Goal: Information Seeking & Learning: Learn about a topic

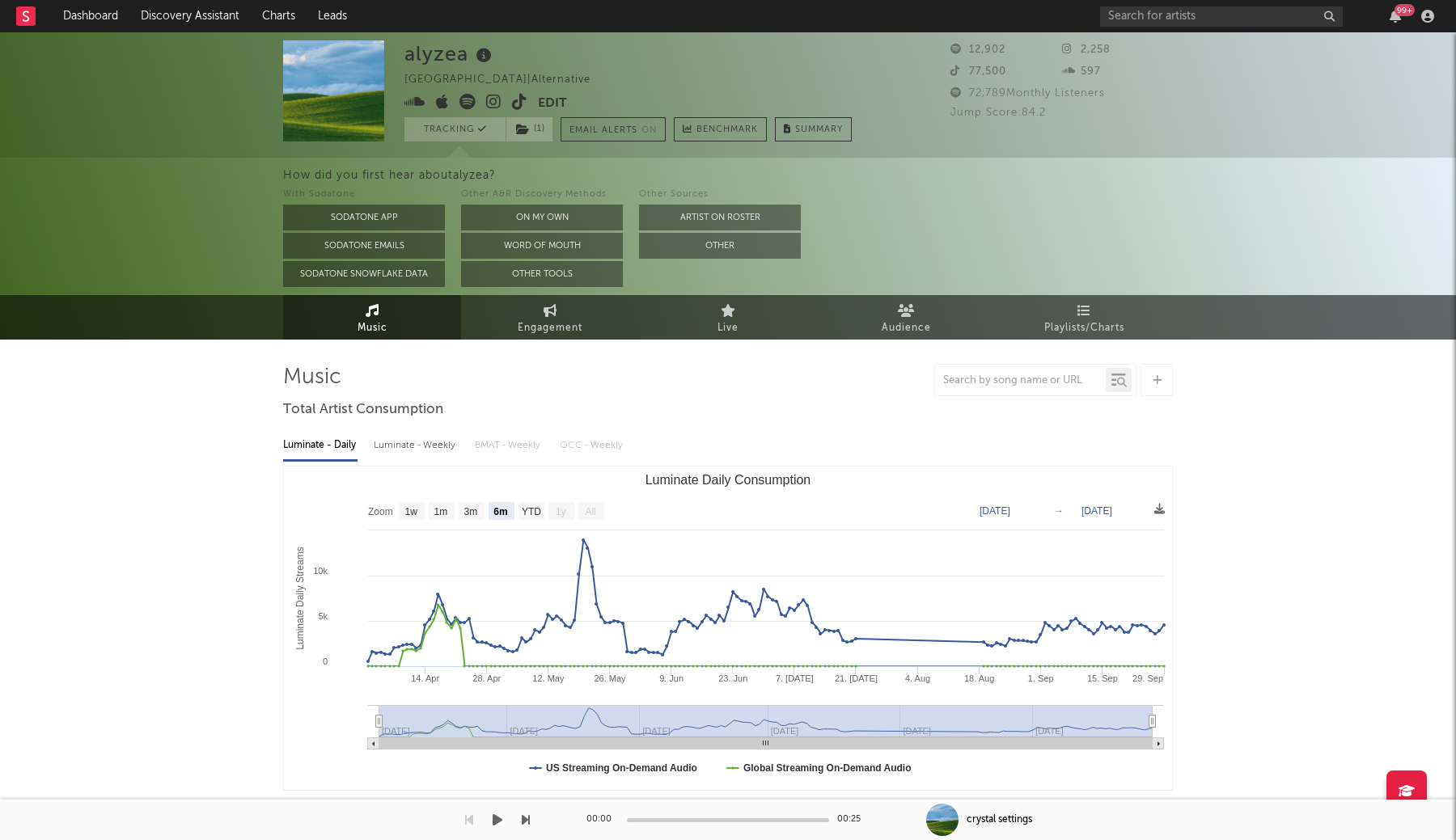
select select "6m"
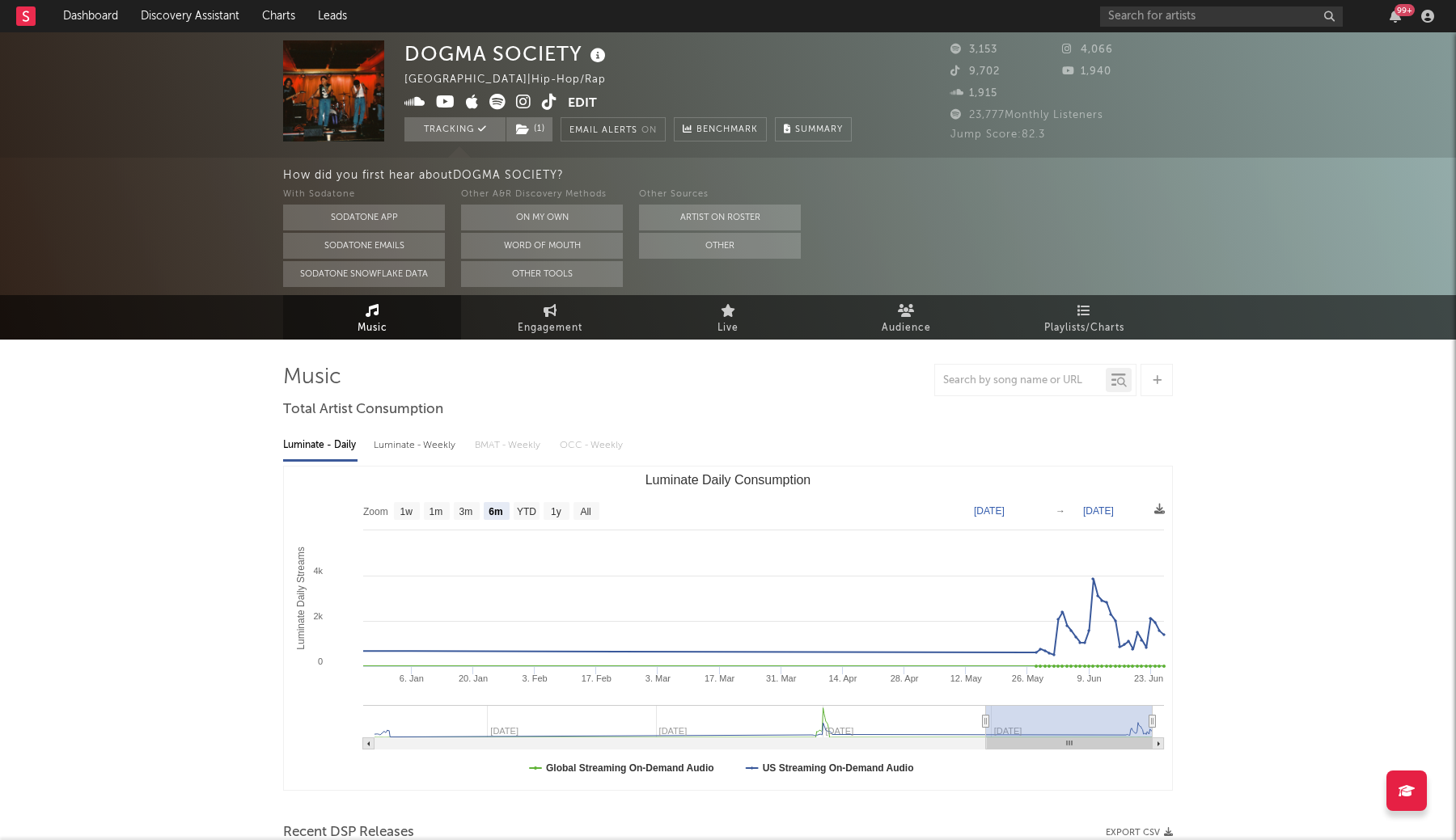
select select "6m"
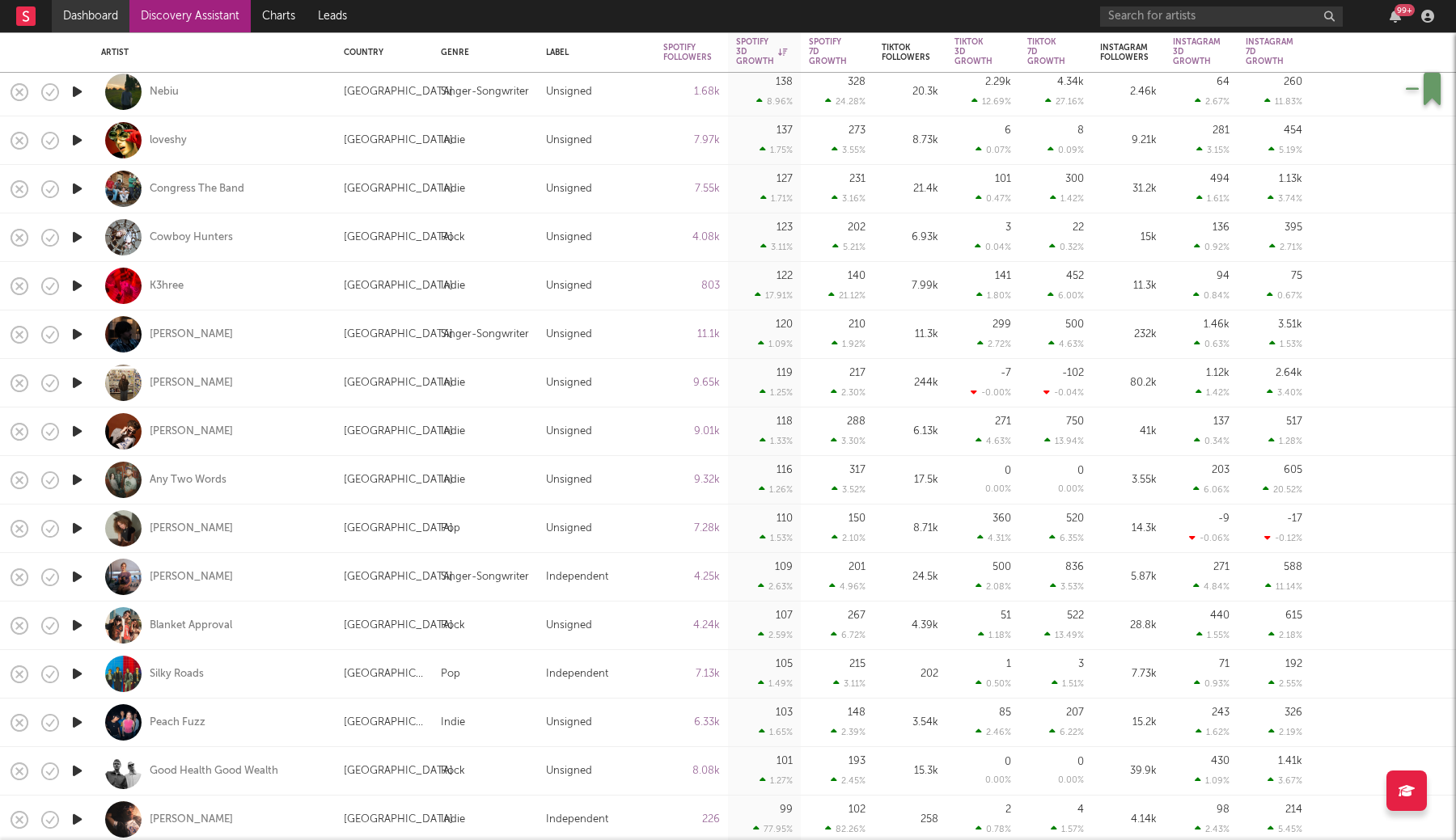
click at [99, 21] on link "Dashboard" at bounding box center [91, 16] width 77 height 32
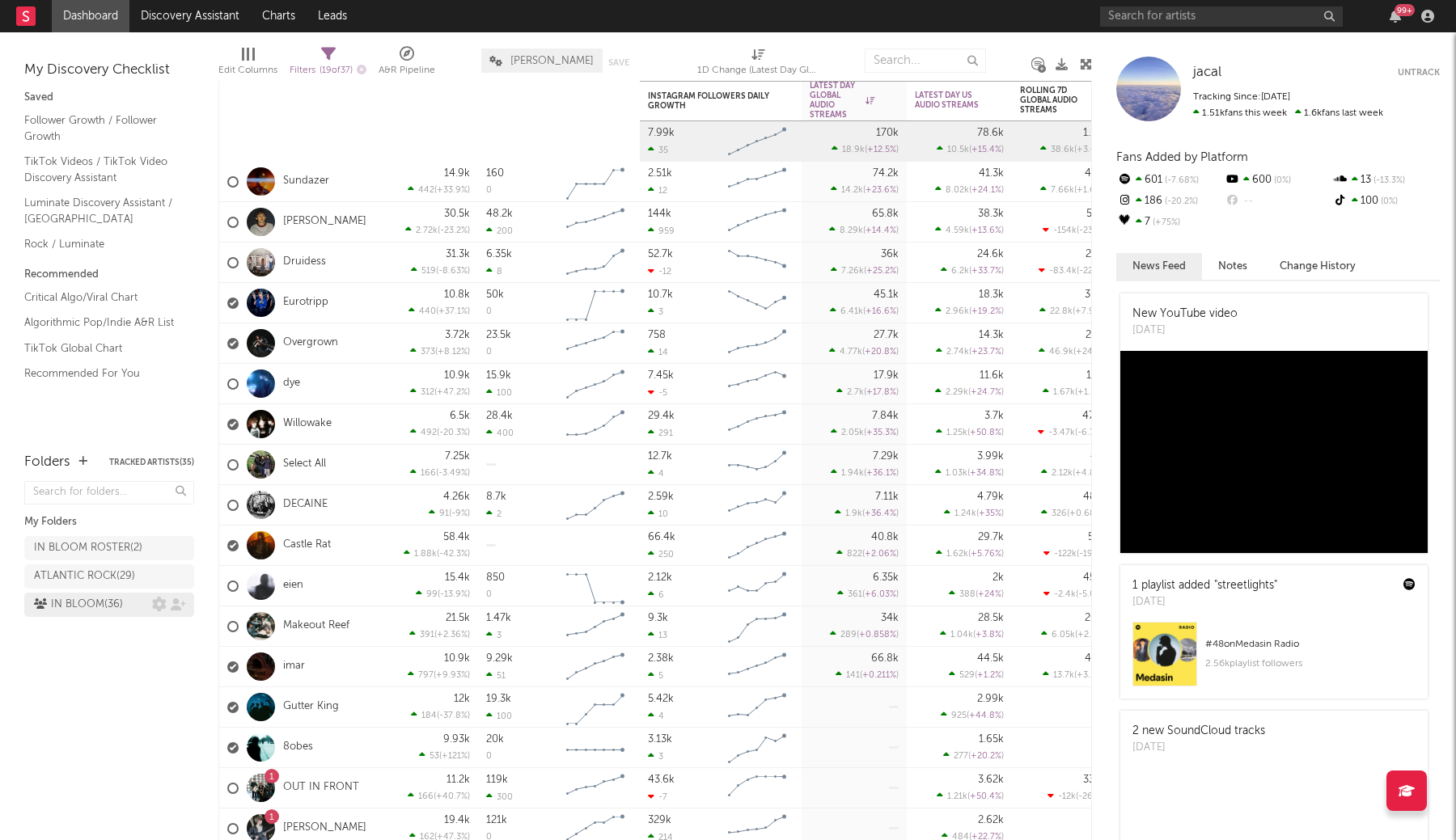
click at [100, 604] on div "IN BLOOM ( 36 )" at bounding box center [78, 605] width 89 height 20
click at [660, 40] on div "Edit Columns Filters ( 19 of 36 ) A&R Pipeline LUKE Save Save as 1D Change (Lat…" at bounding box center [655, 56] width 873 height 49
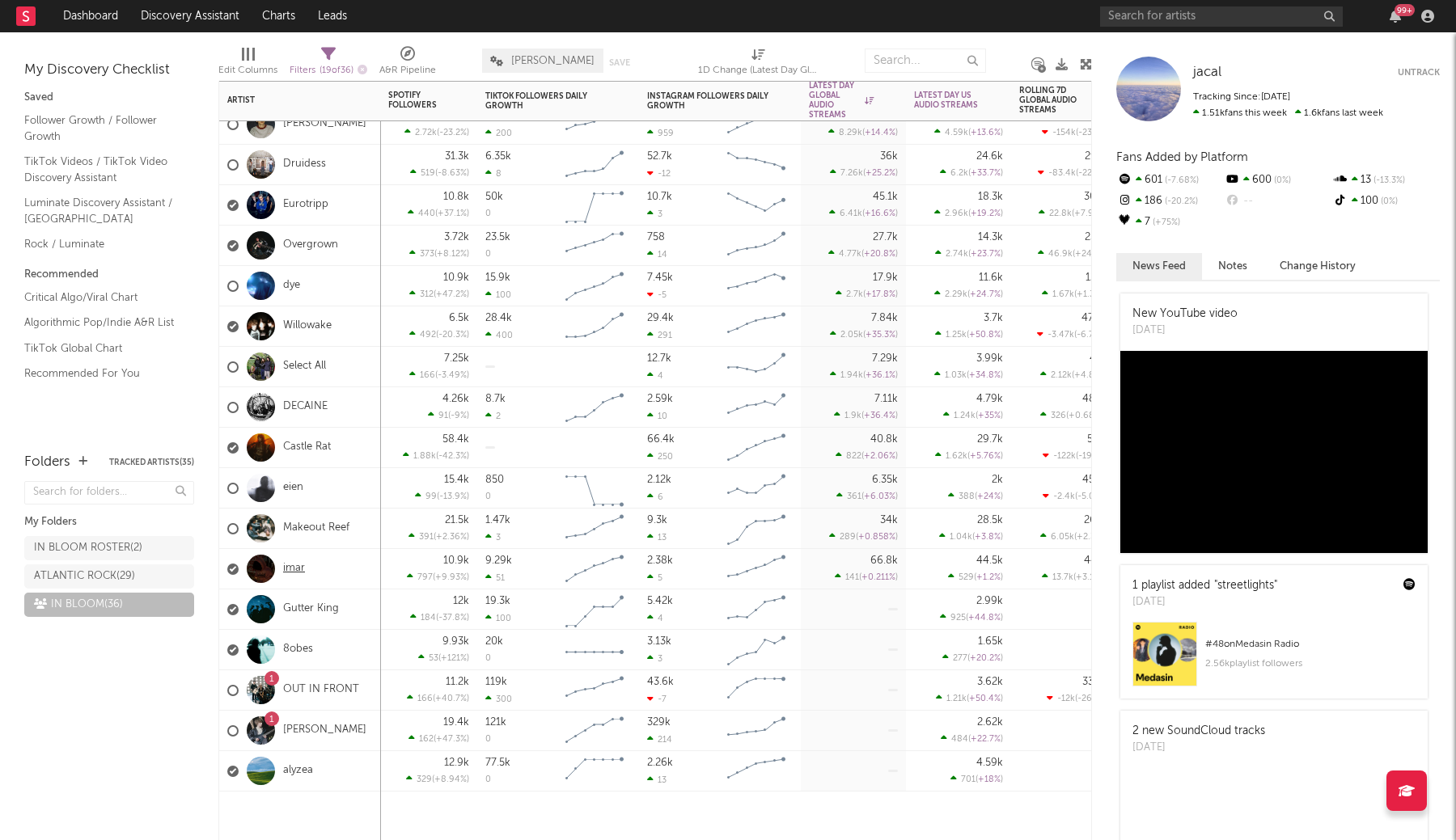
click at [296, 570] on link "imar" at bounding box center [294, 569] width 21 height 14
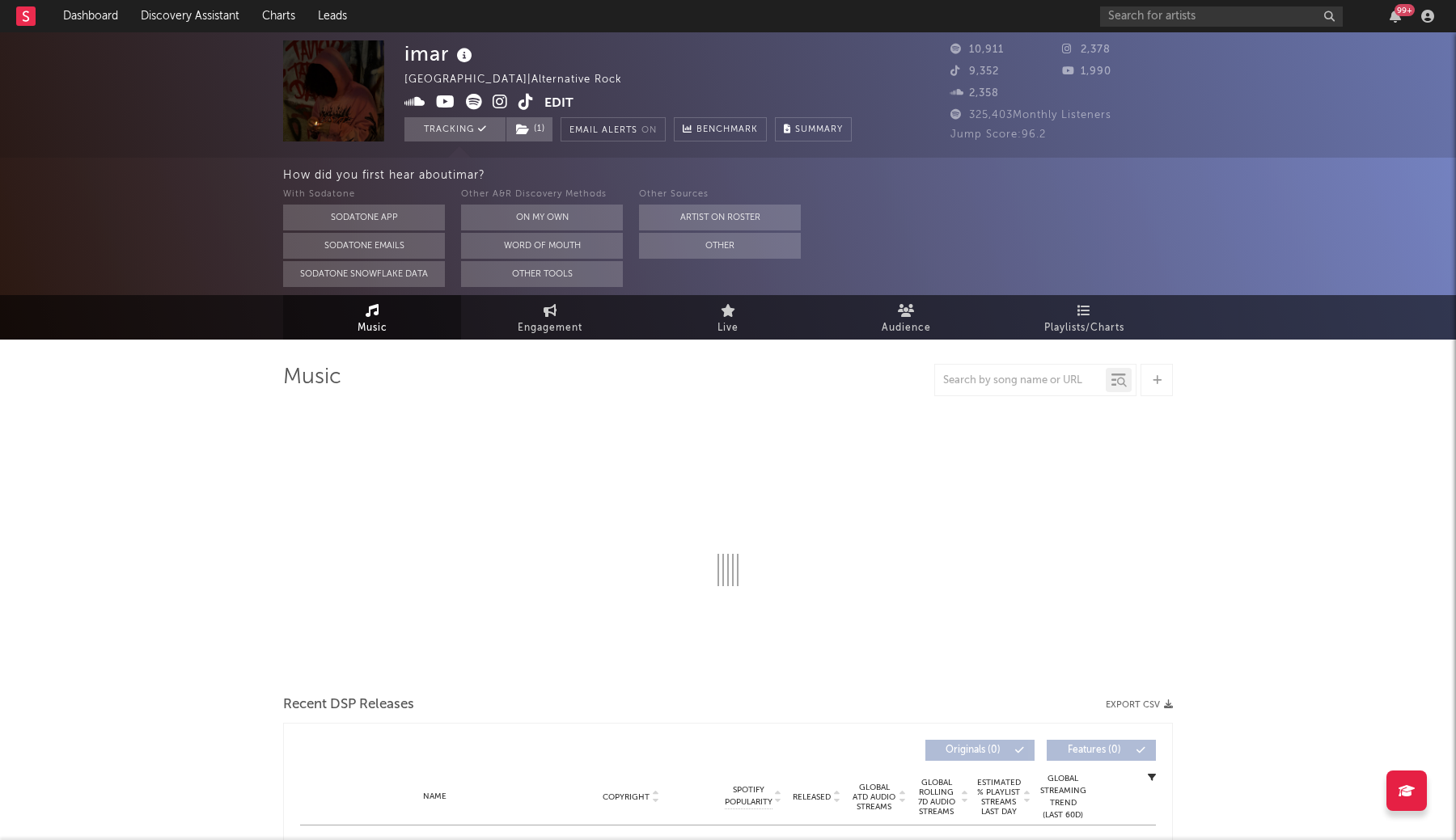
select select "6m"
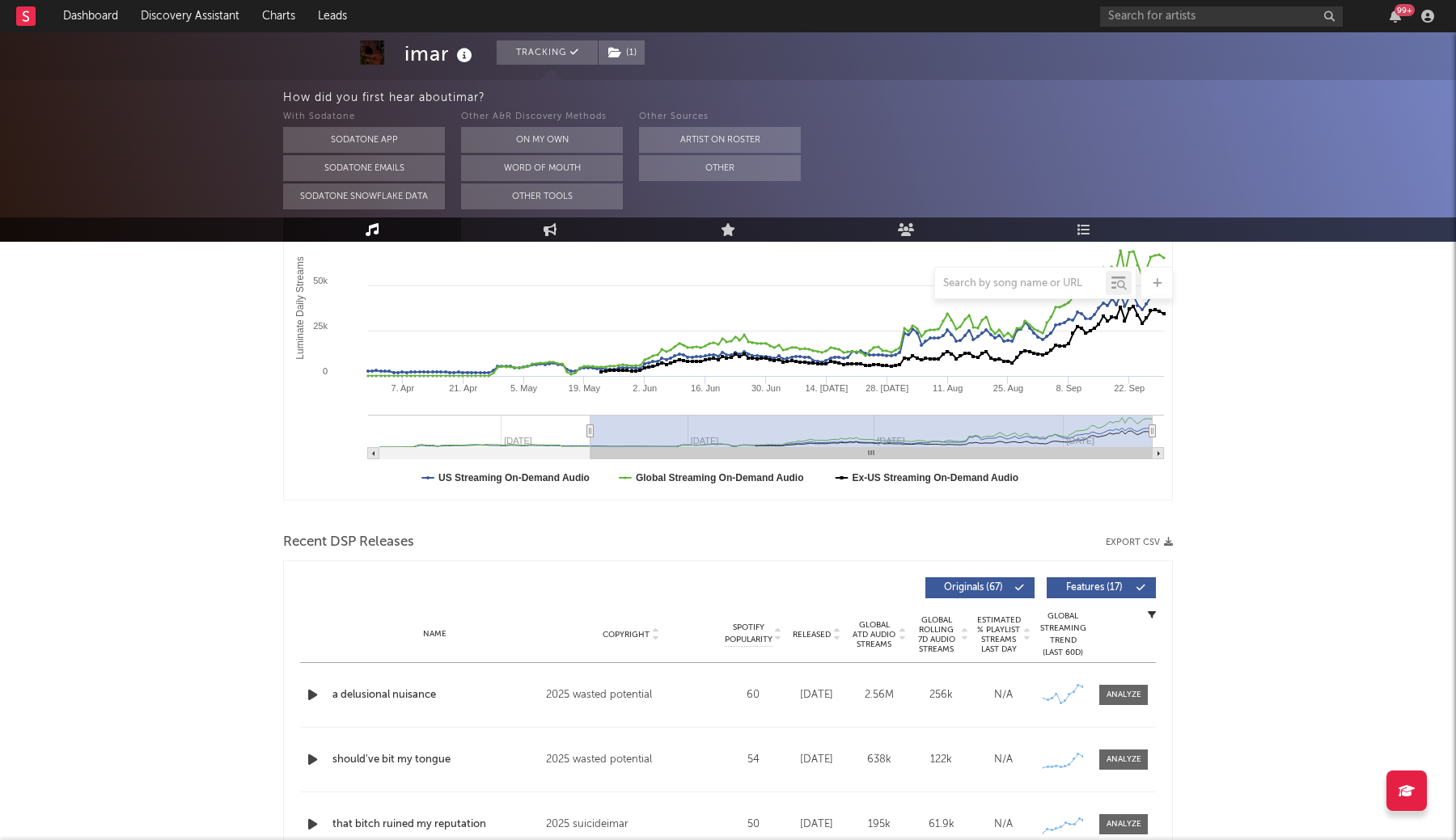
scroll to position [467, 0]
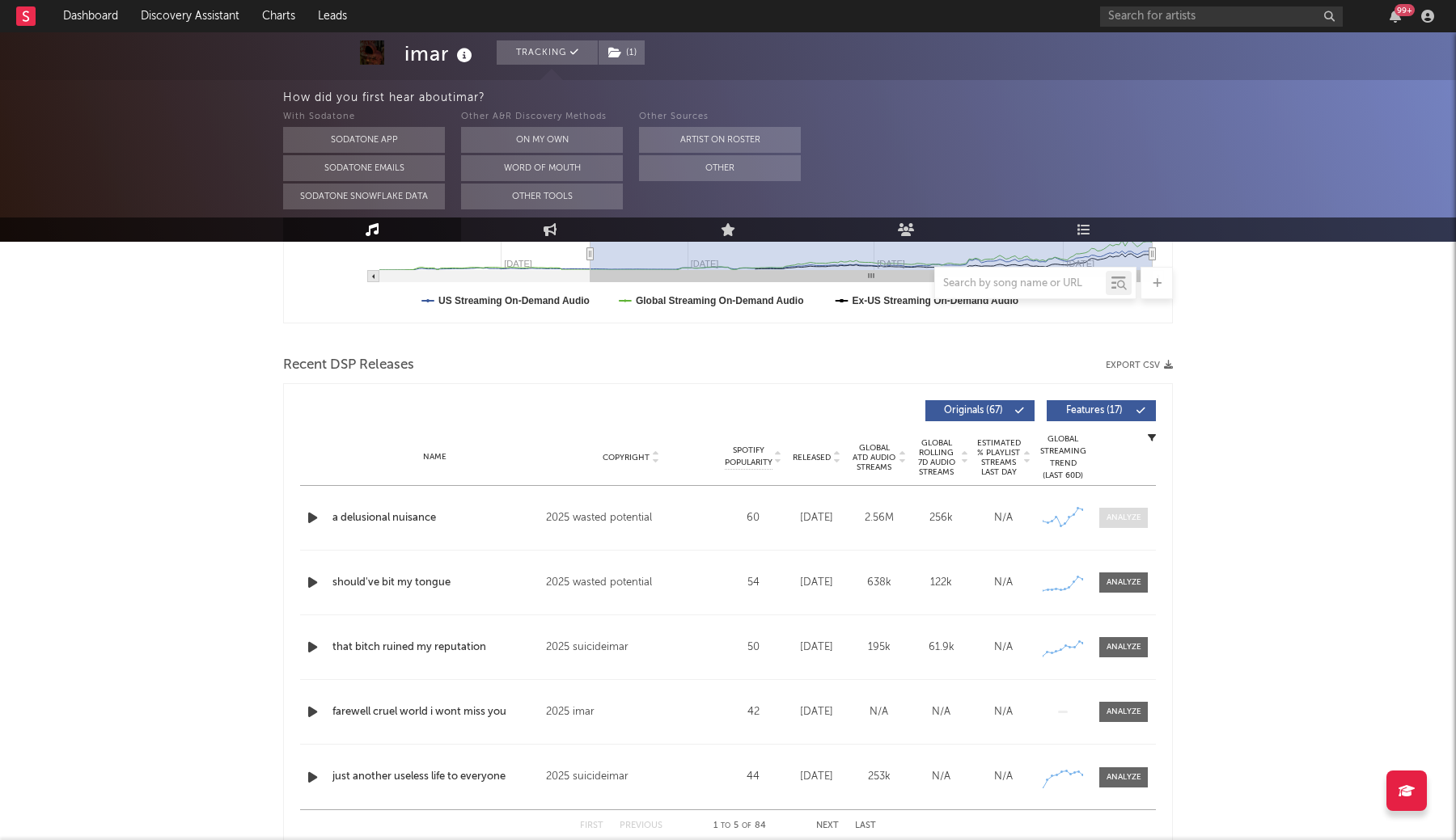
click at [1143, 516] on span at bounding box center [1123, 518] width 49 height 21
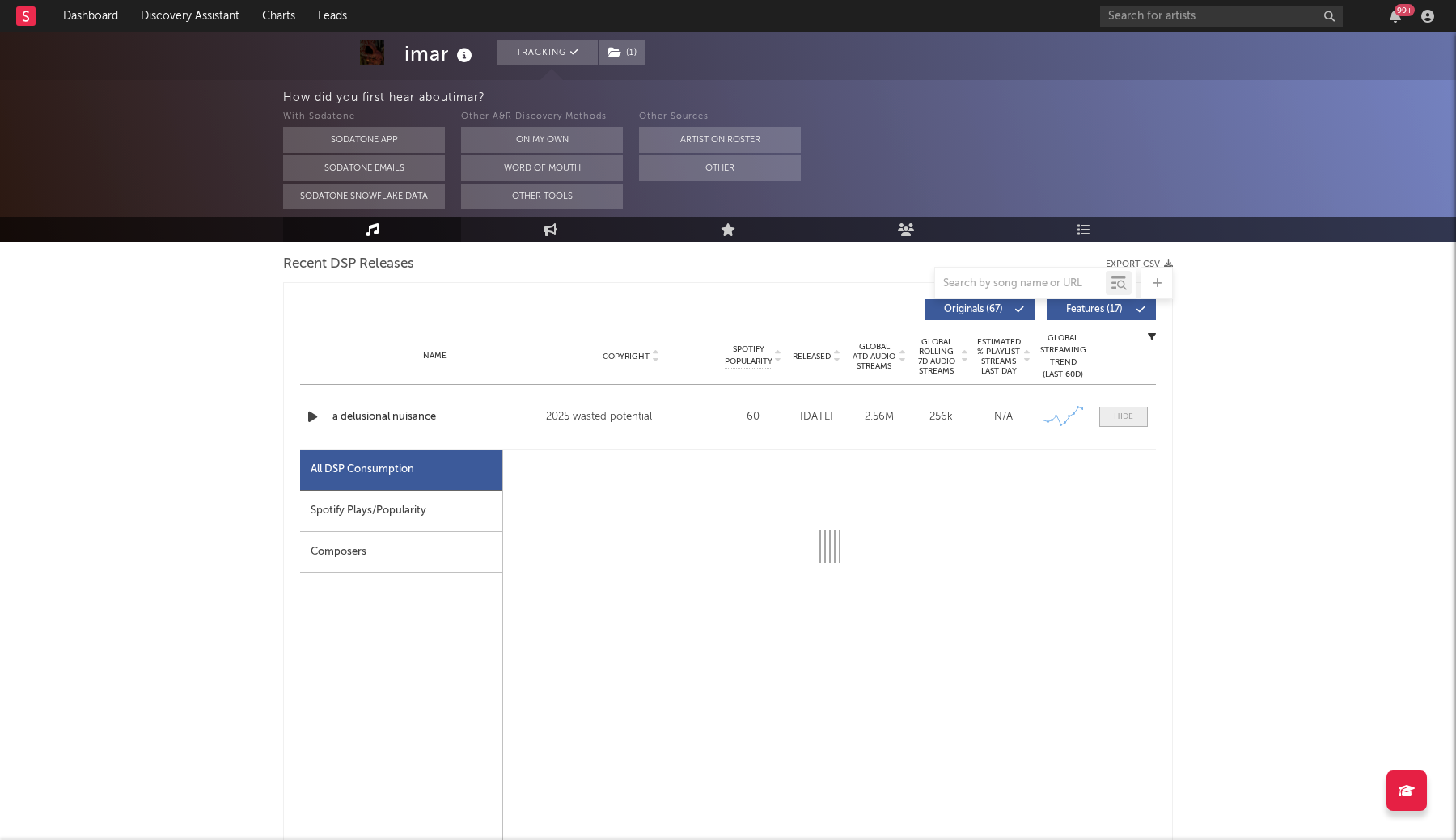
scroll to position [586, 0]
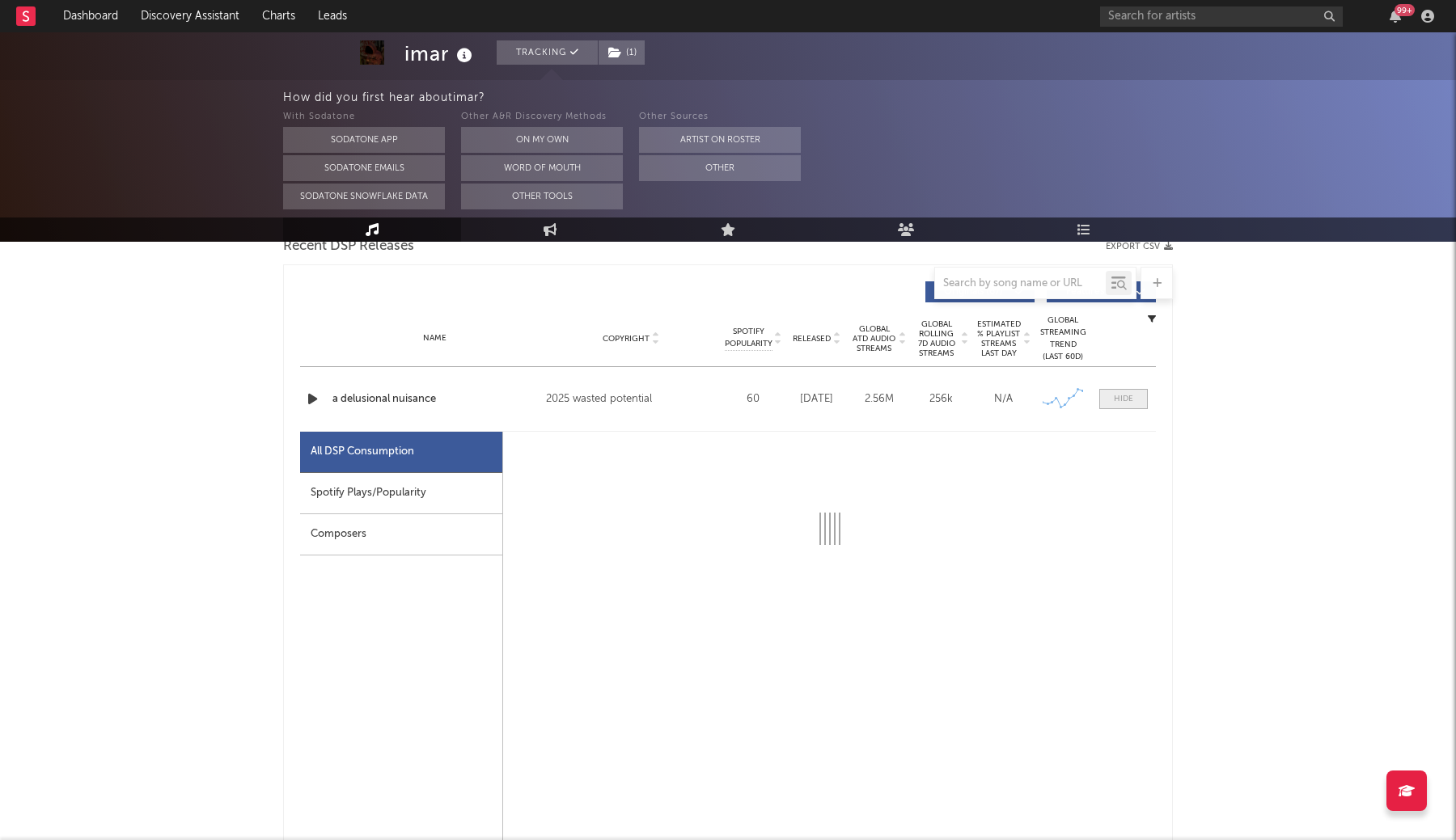
select select "1w"
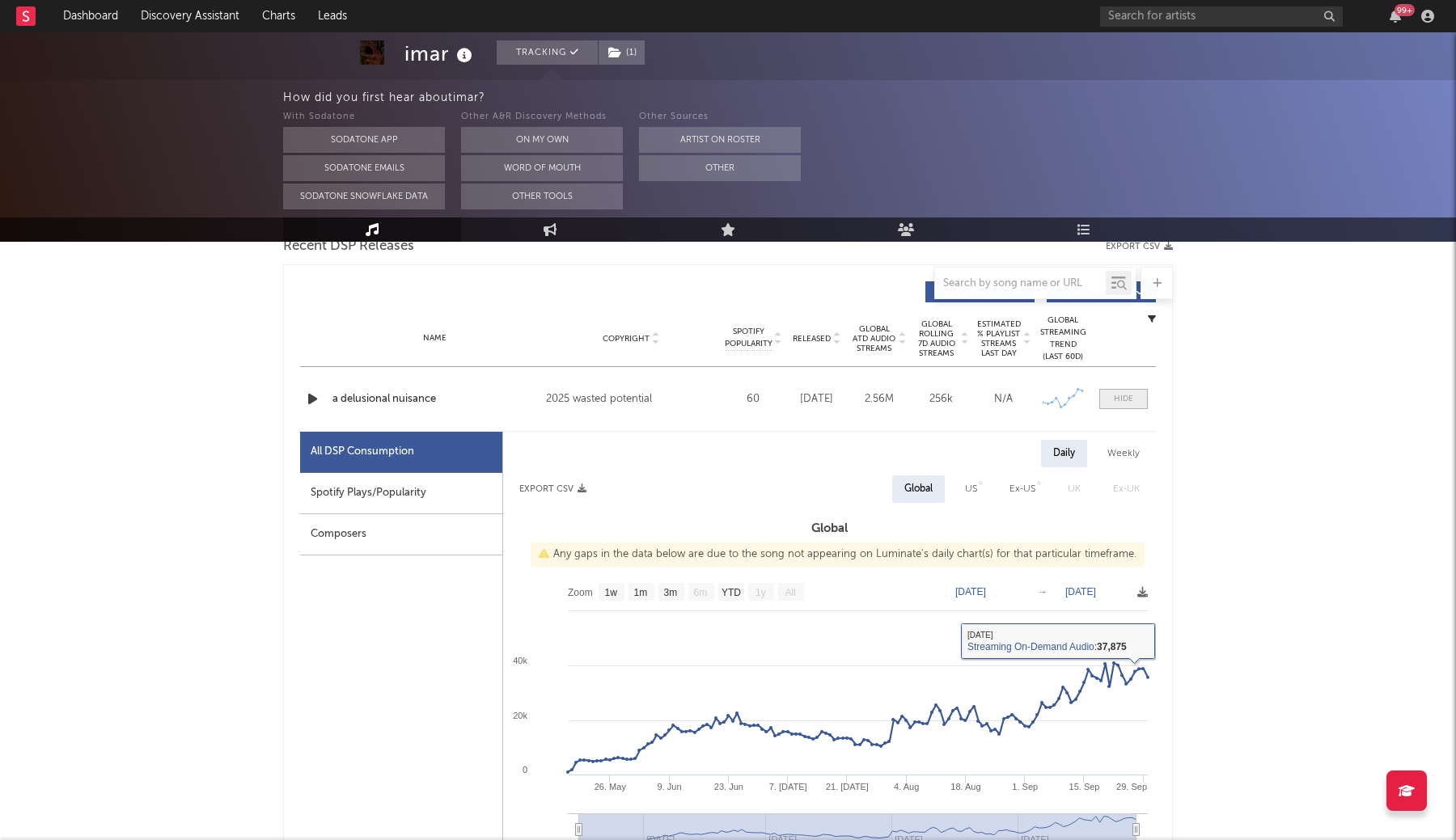
click at [1120, 393] on div at bounding box center [1124, 399] width 20 height 12
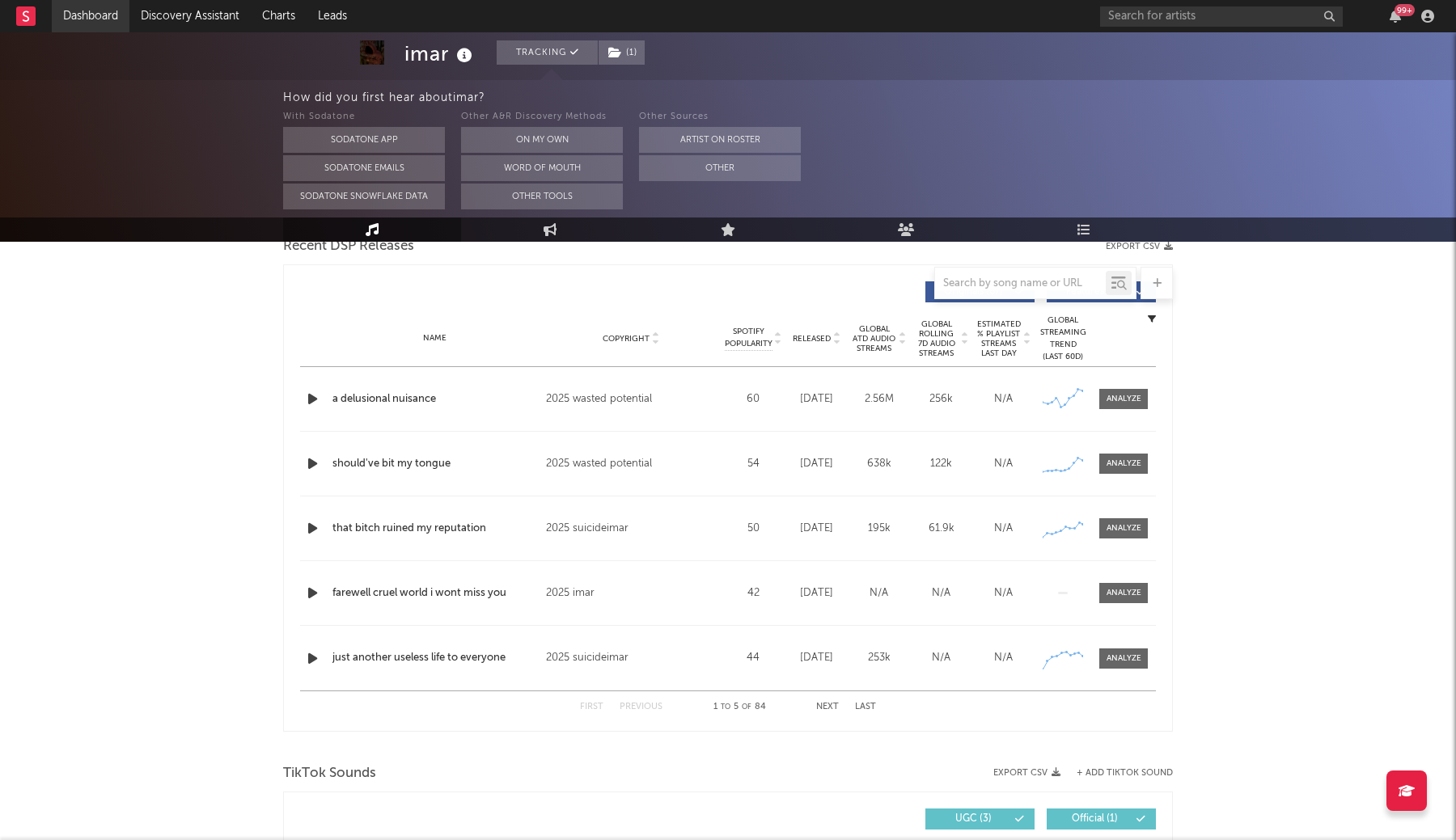
click at [85, 8] on link "Dashboard" at bounding box center [91, 16] width 77 height 32
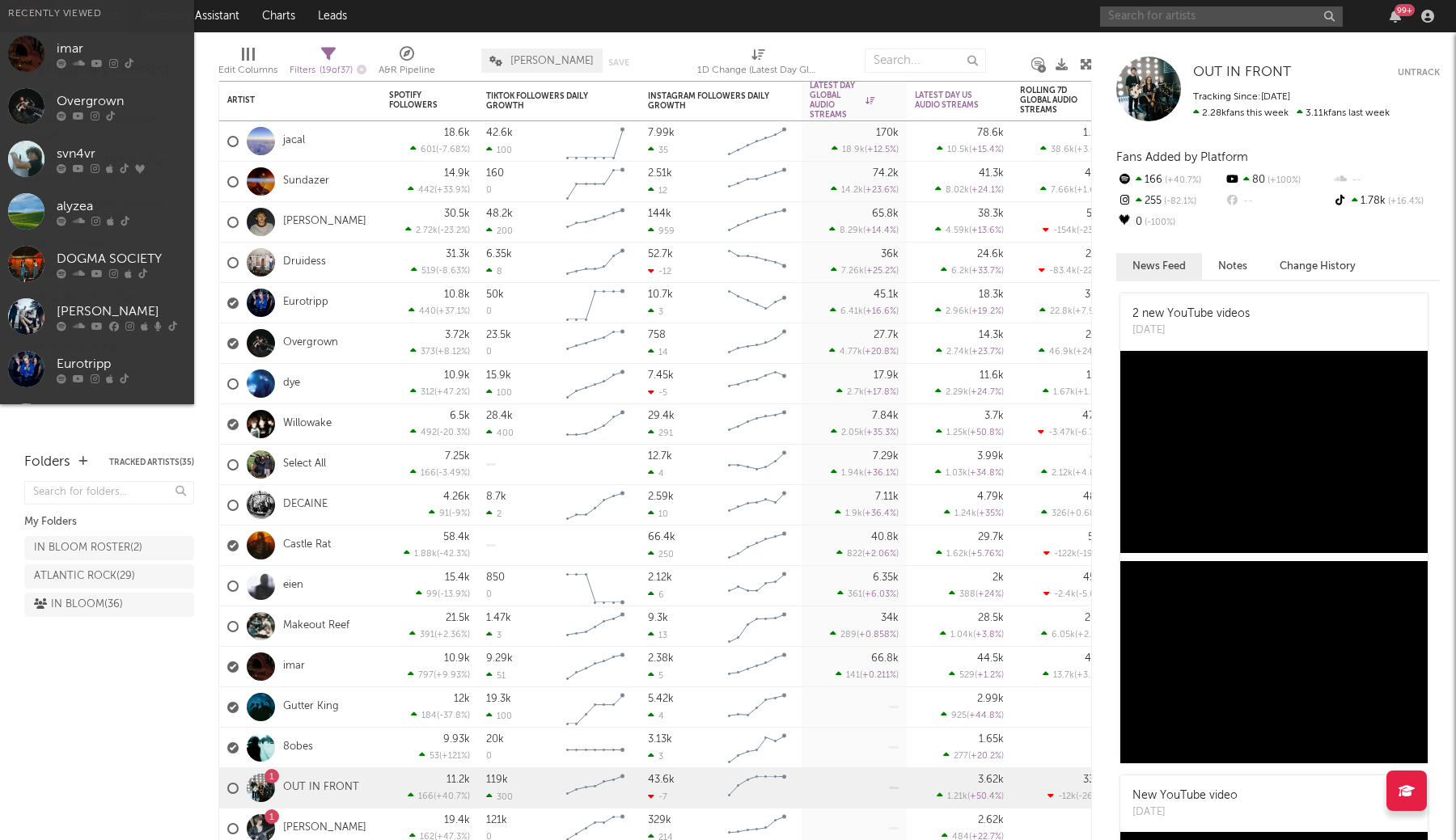
click at [1154, 19] on input "text" at bounding box center [1221, 16] width 242 height 21
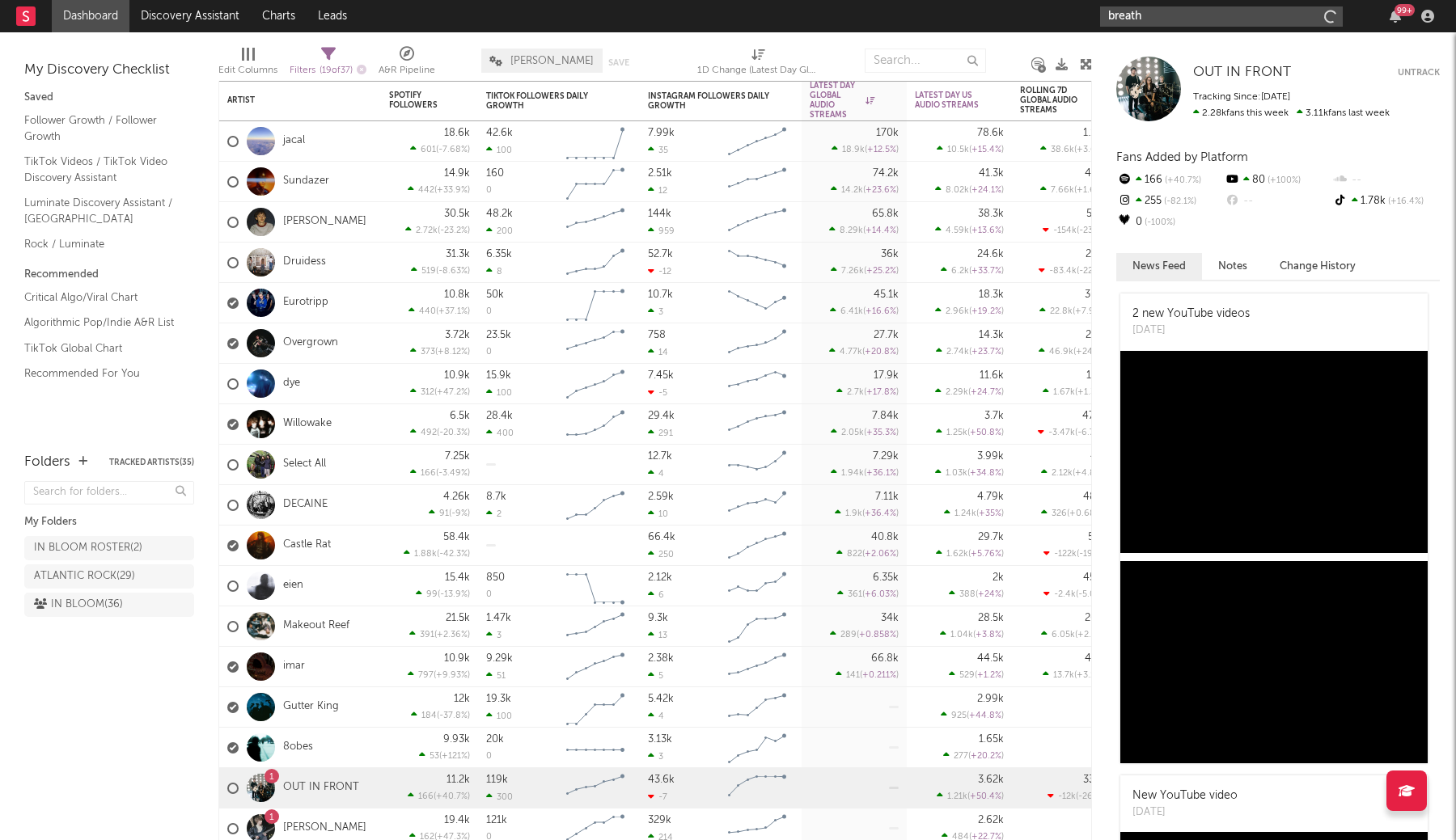
type input "breathe"
click at [308, 345] on link "Overgrown" at bounding box center [310, 343] width 55 height 14
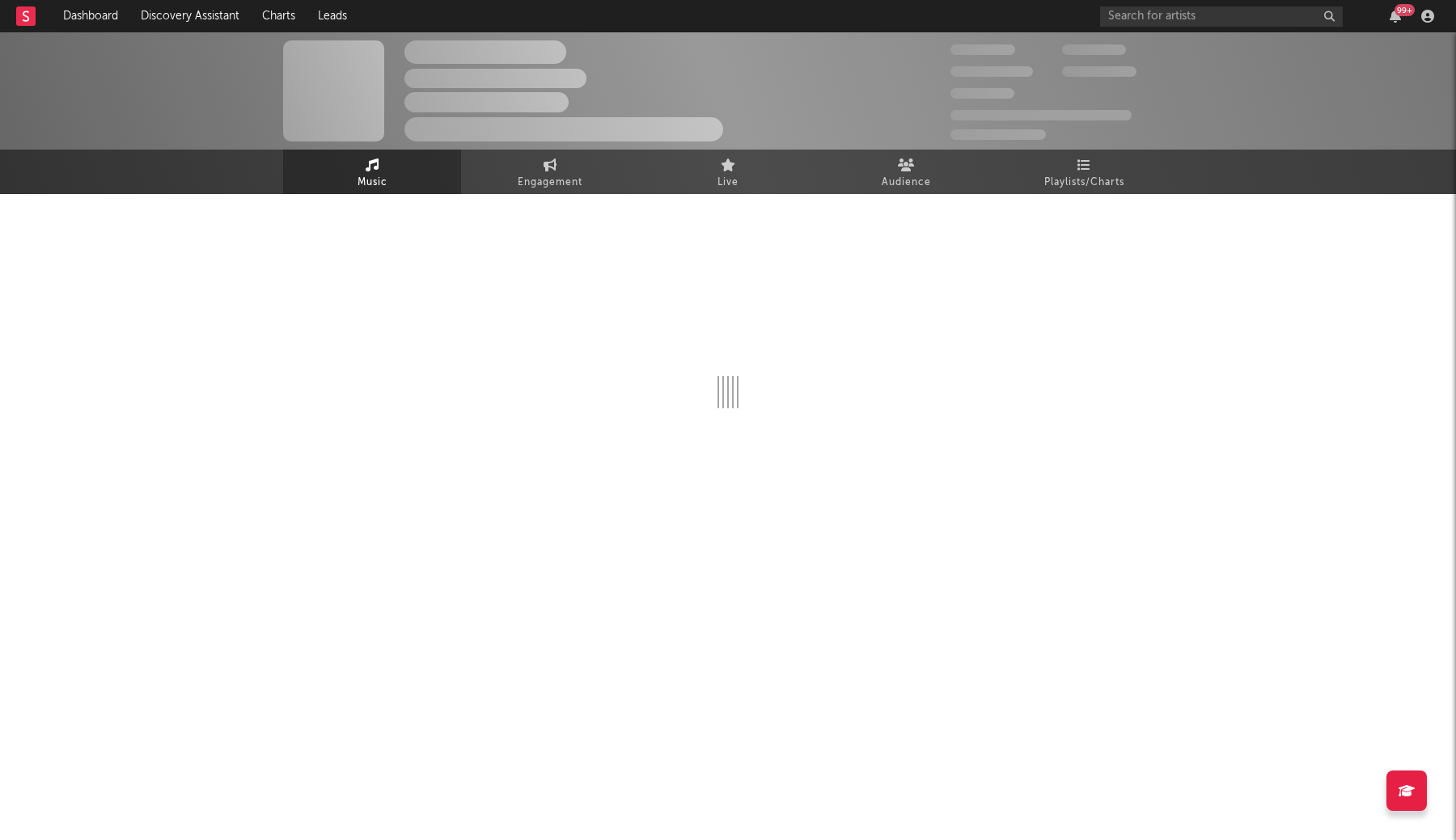
scroll to position [3, 0]
select select "1w"
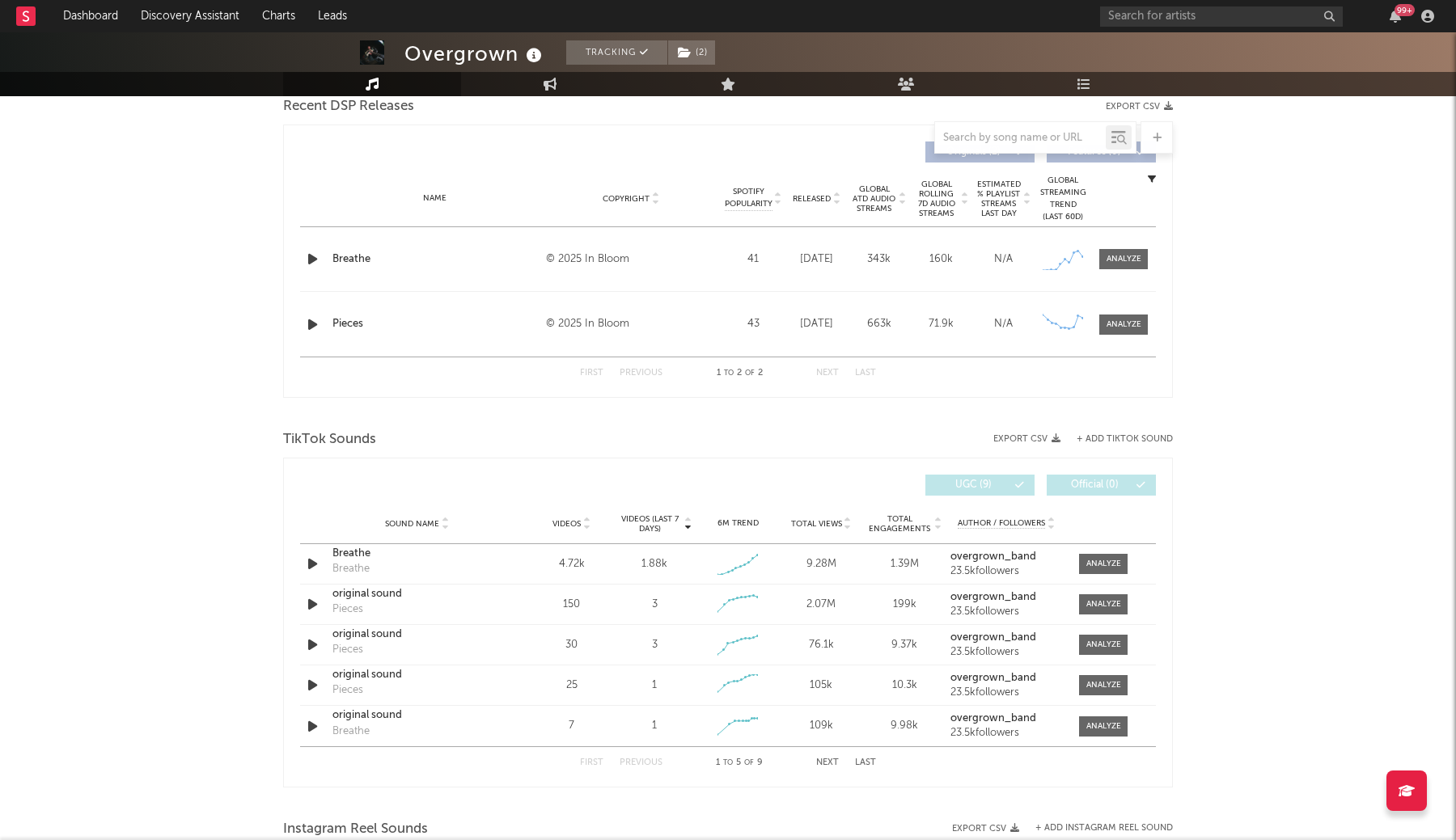
scroll to position [599, 0]
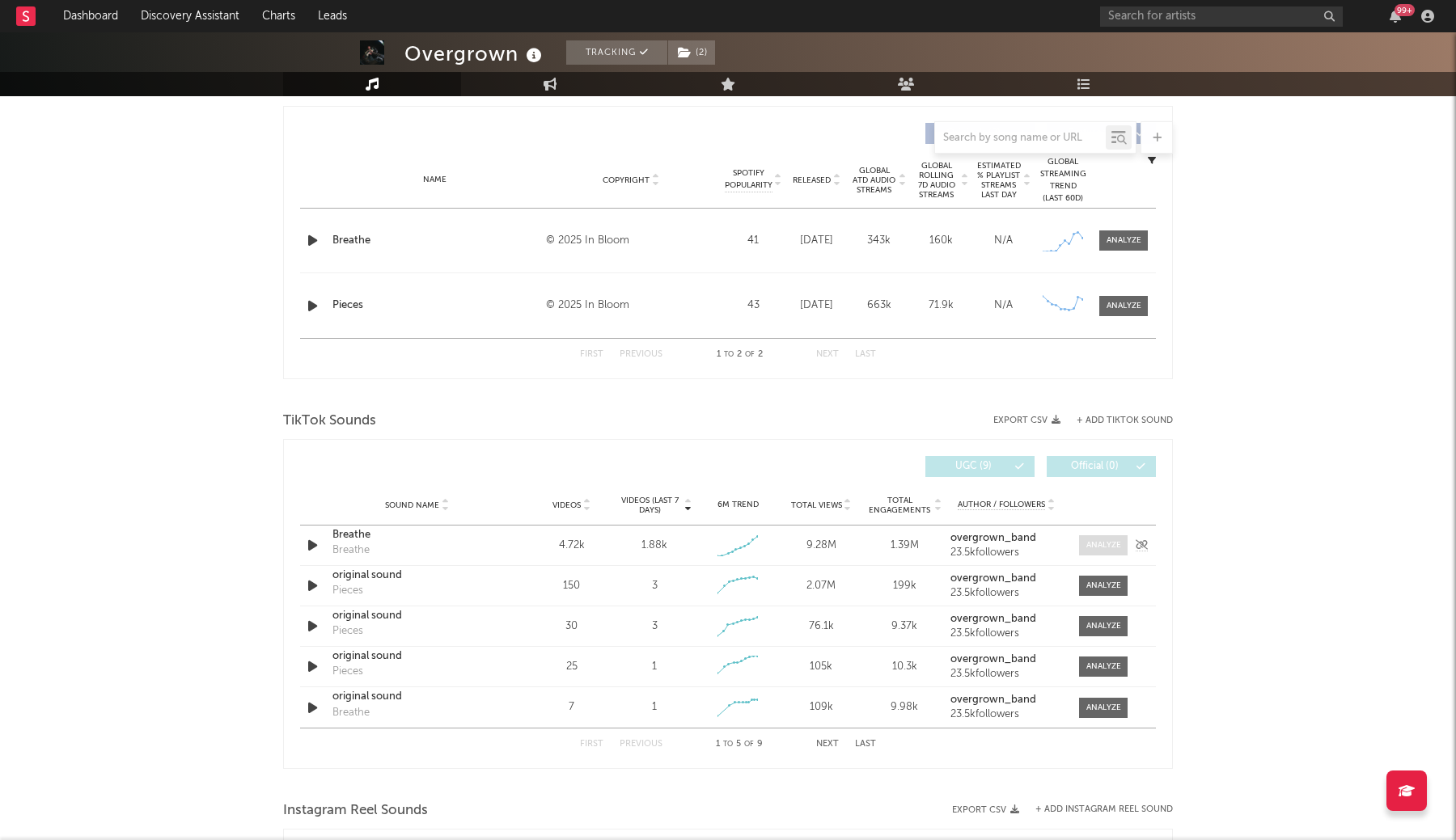
click at [1104, 545] on div at bounding box center [1104, 545] width 35 height 12
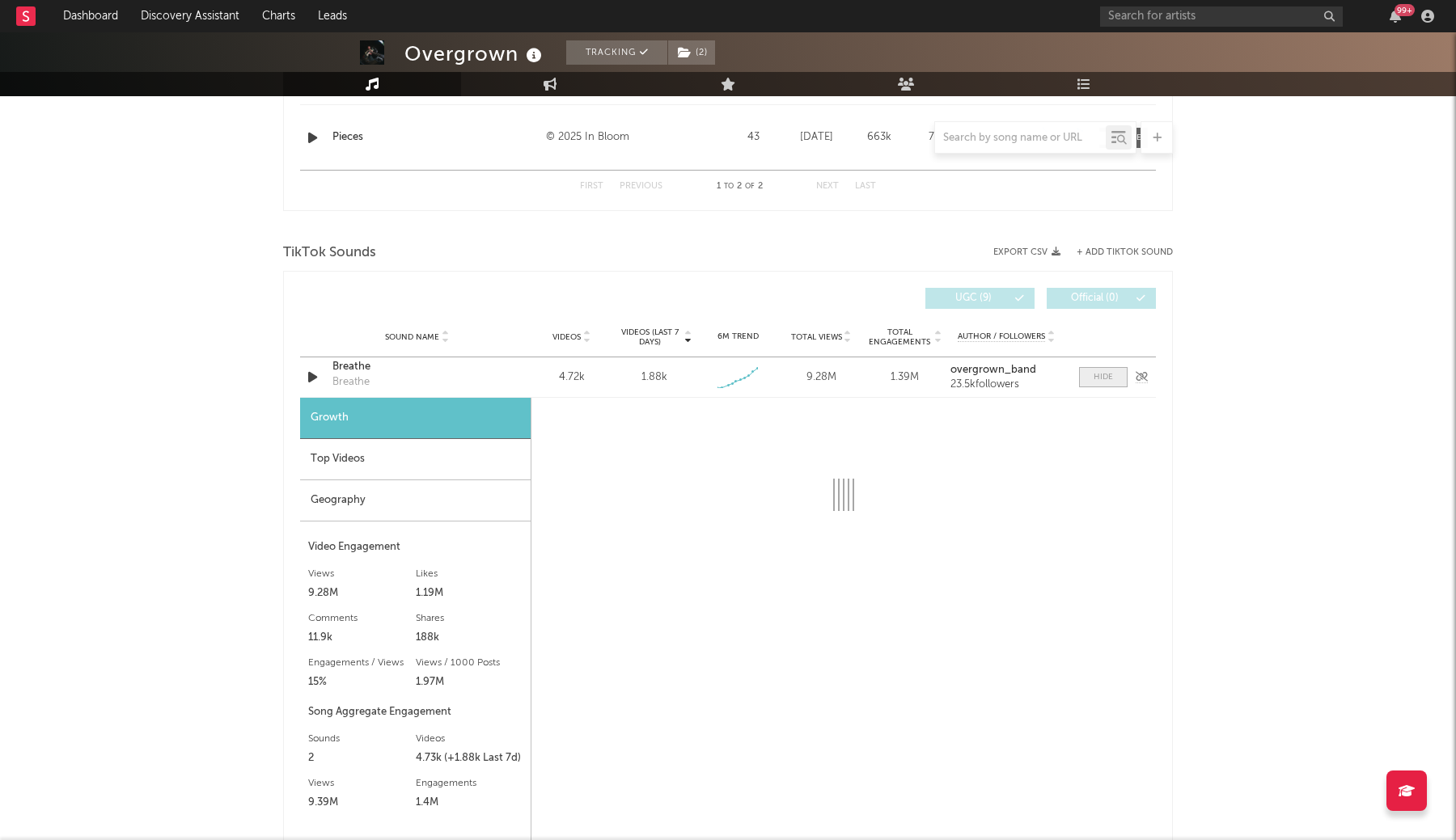
scroll to position [802, 0]
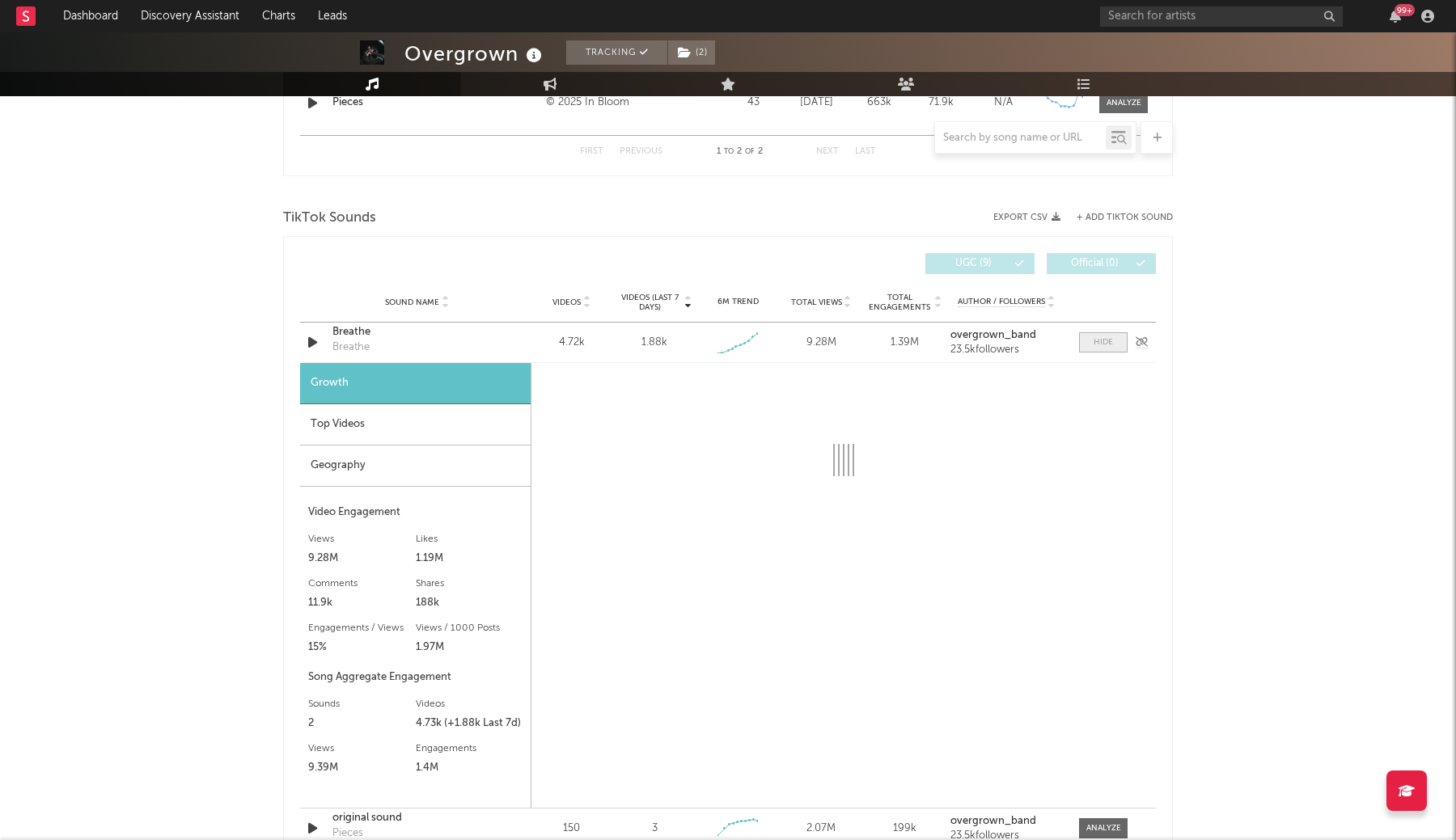
select select "1w"
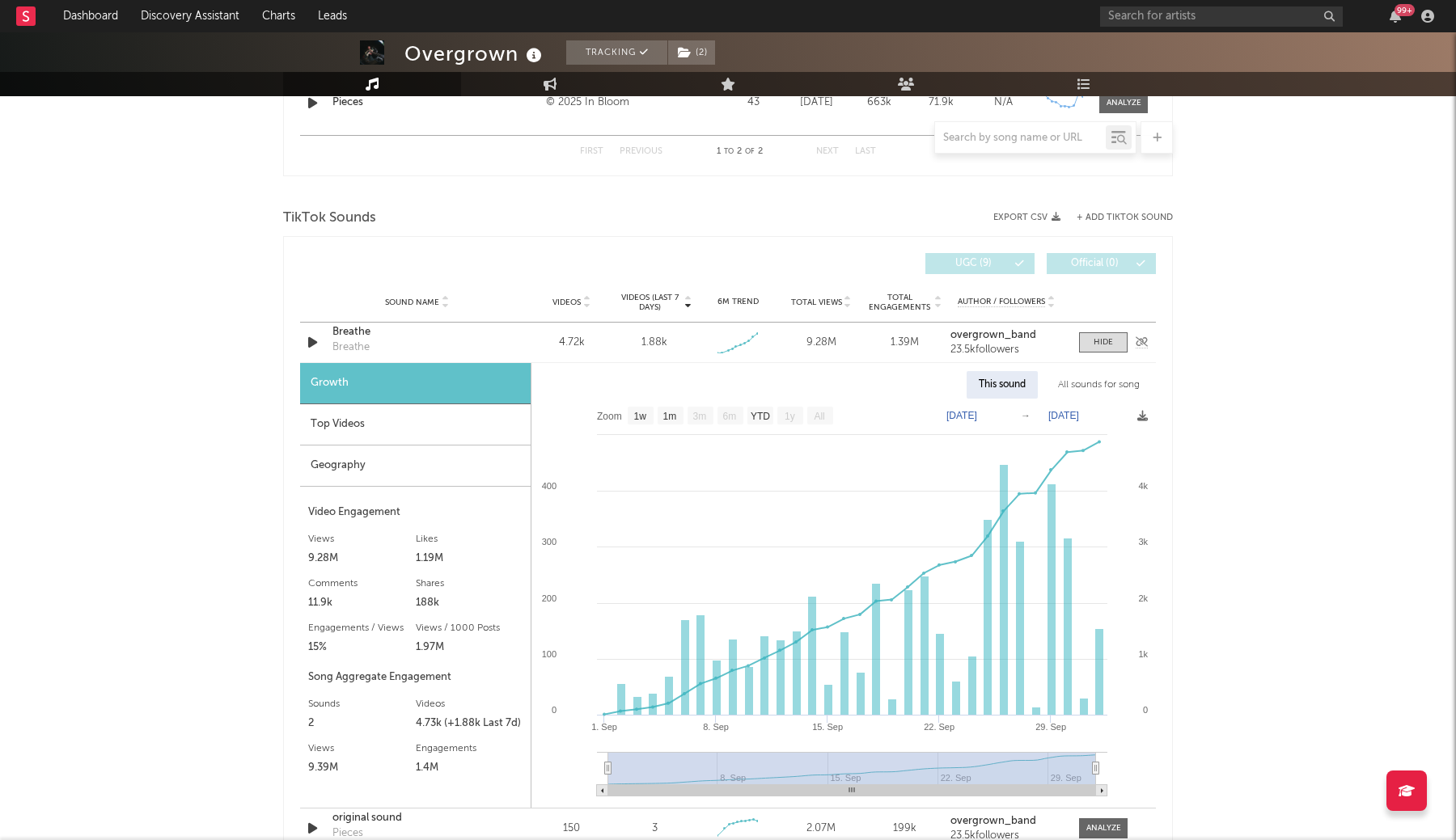
click at [351, 334] on div "Breathe" at bounding box center [416, 332] width 169 height 16
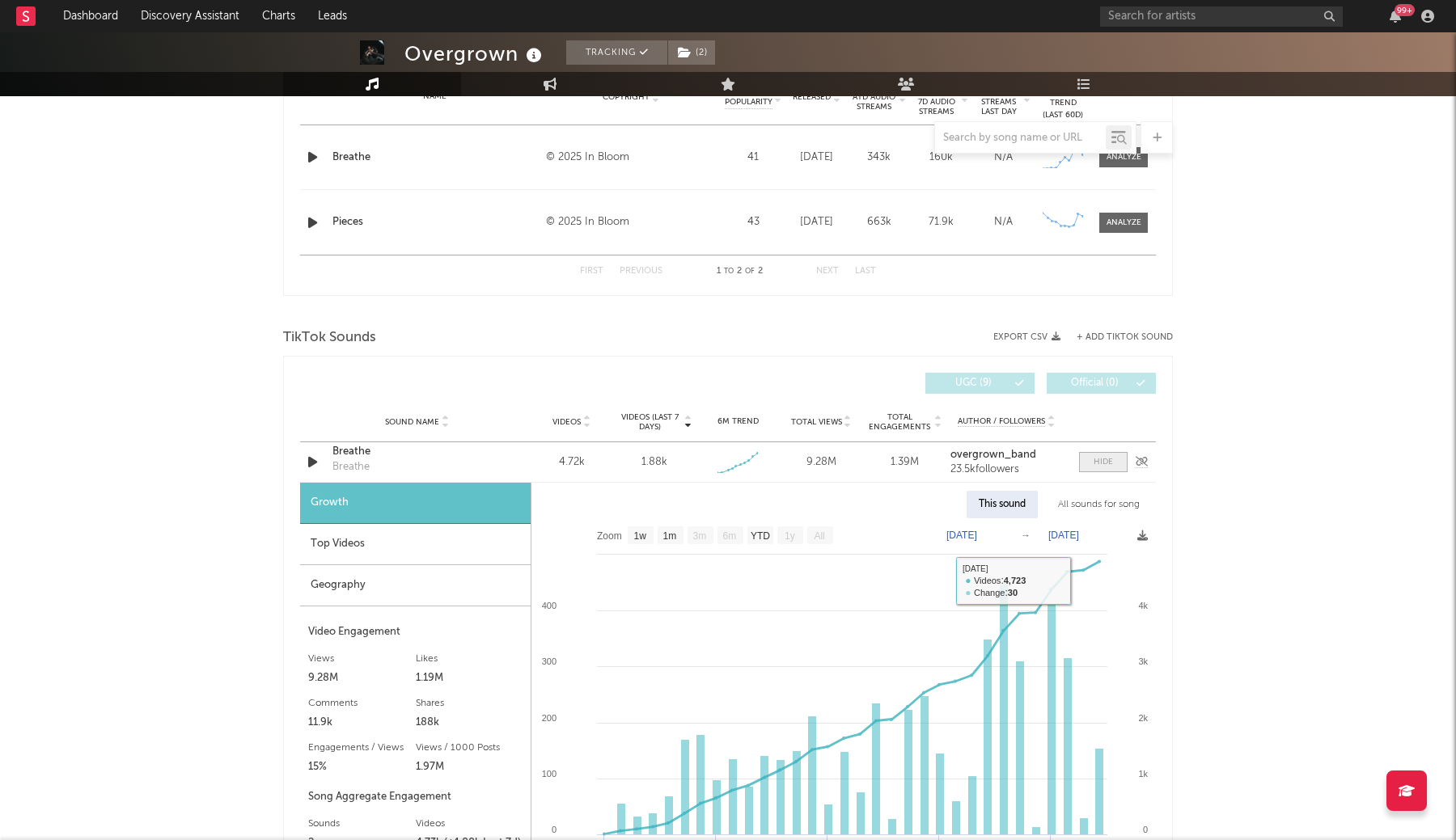
click at [1091, 454] on span at bounding box center [1103, 462] width 49 height 21
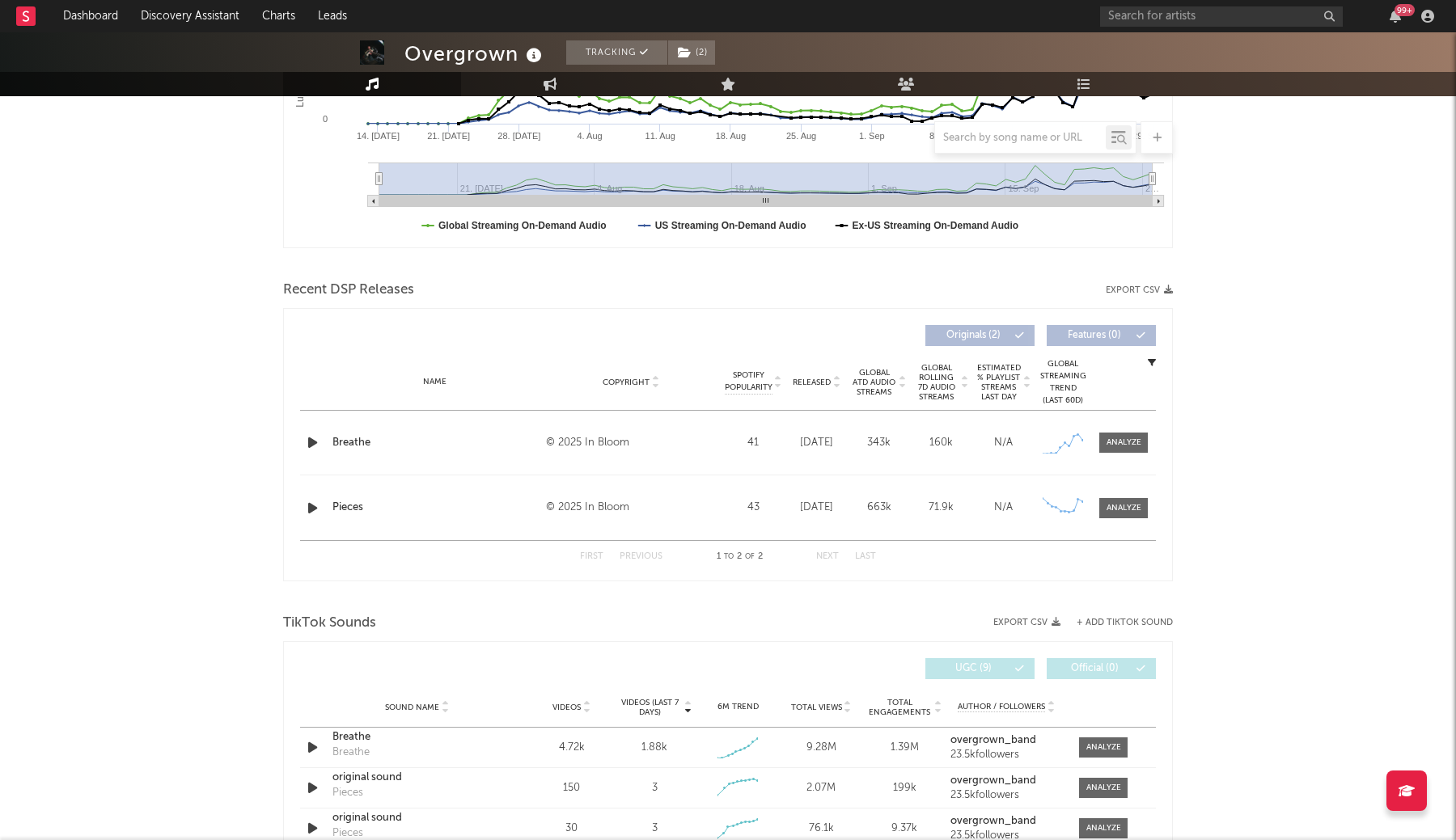
scroll to position [361, 0]
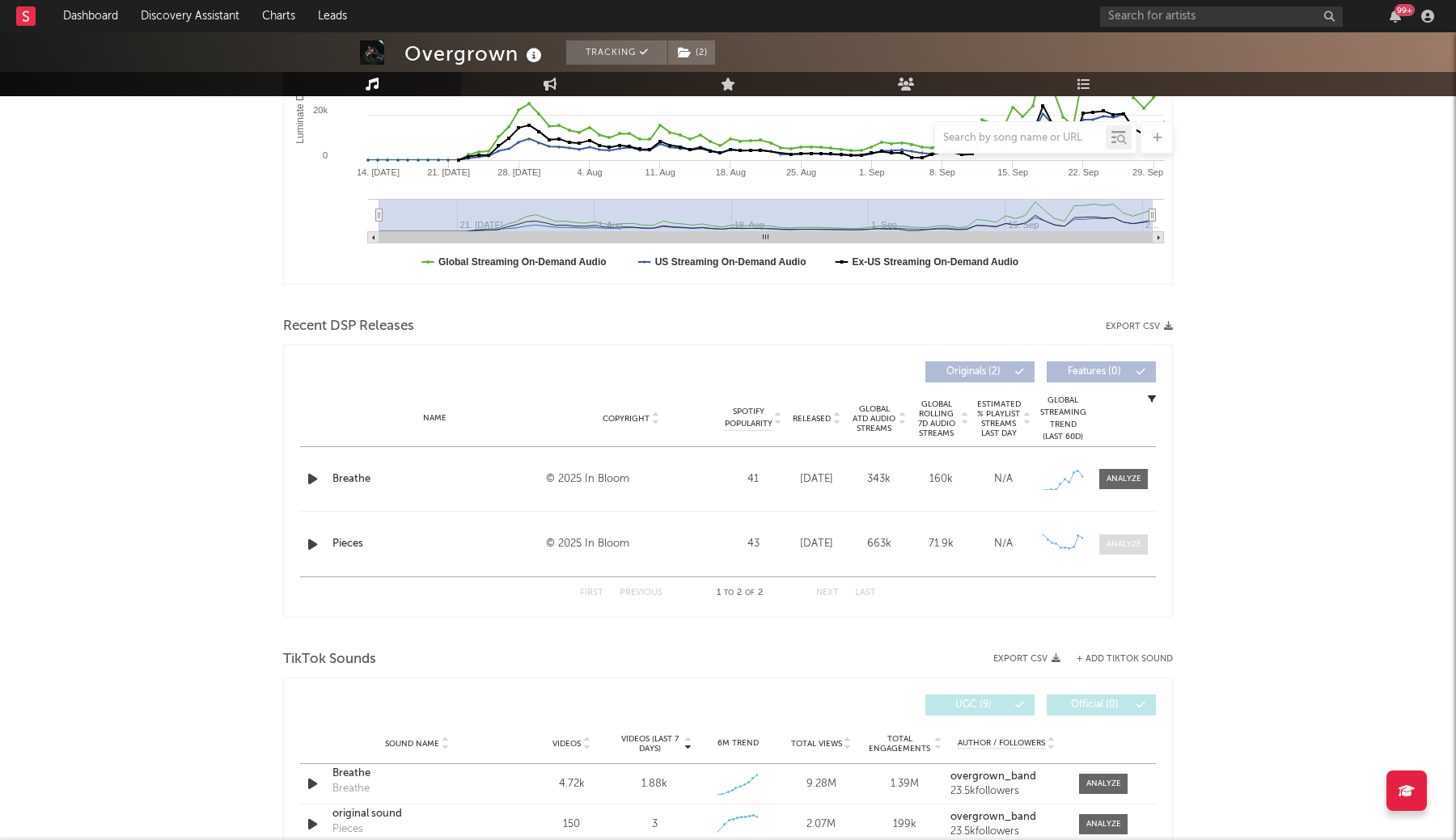
click at [1129, 542] on div at bounding box center [1124, 544] width 35 height 12
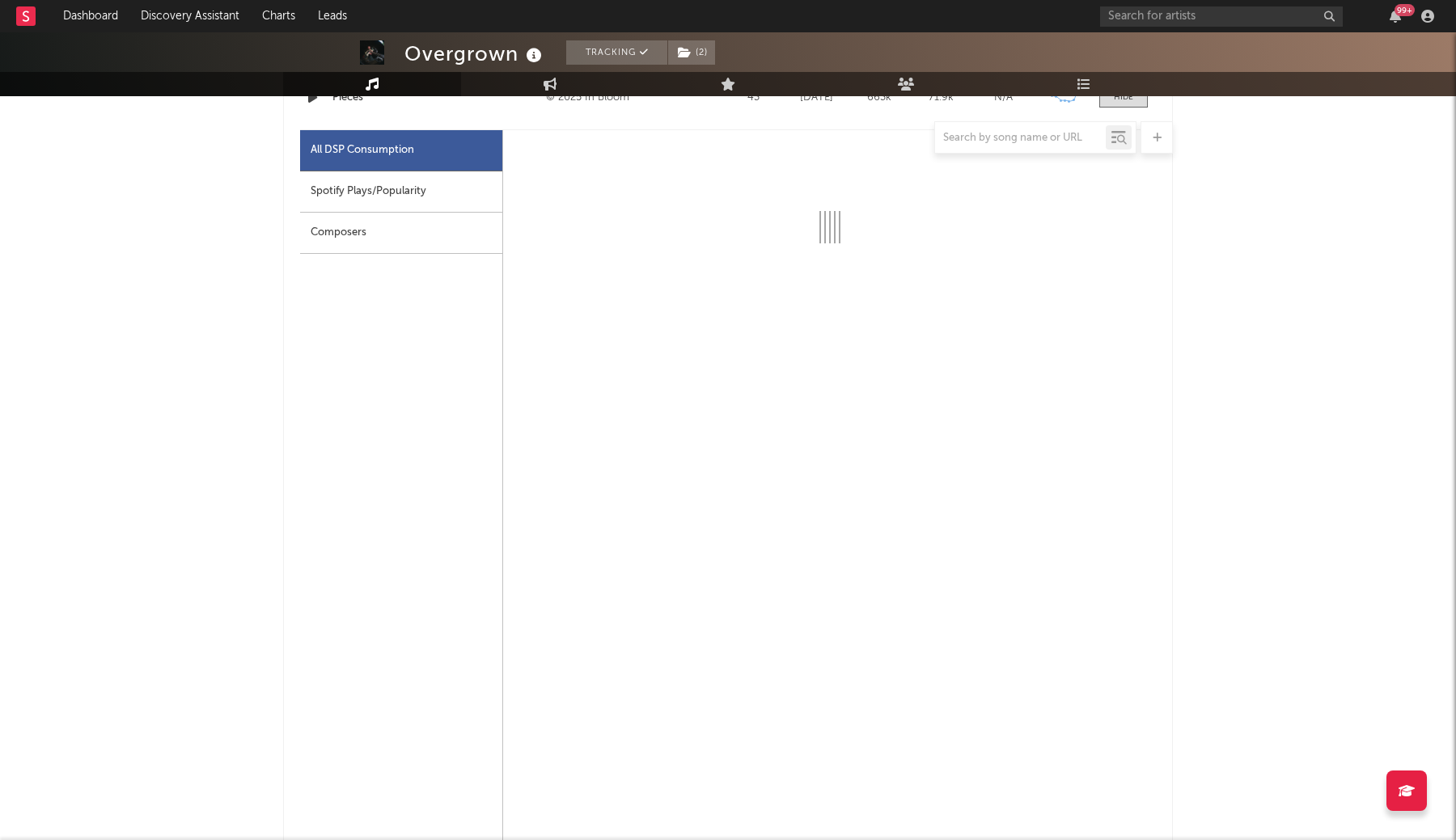
select select "1w"
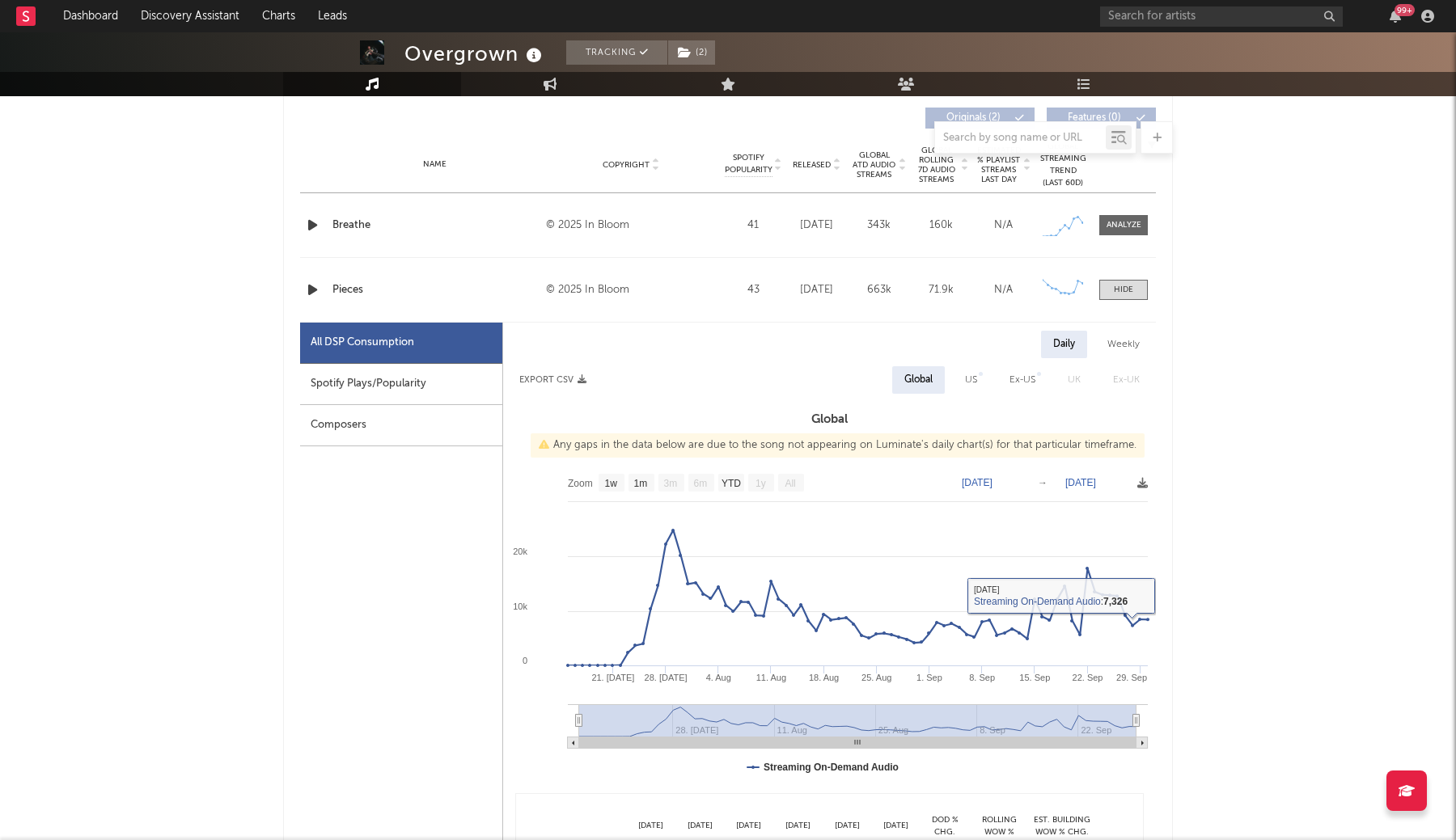
scroll to position [594, 0]
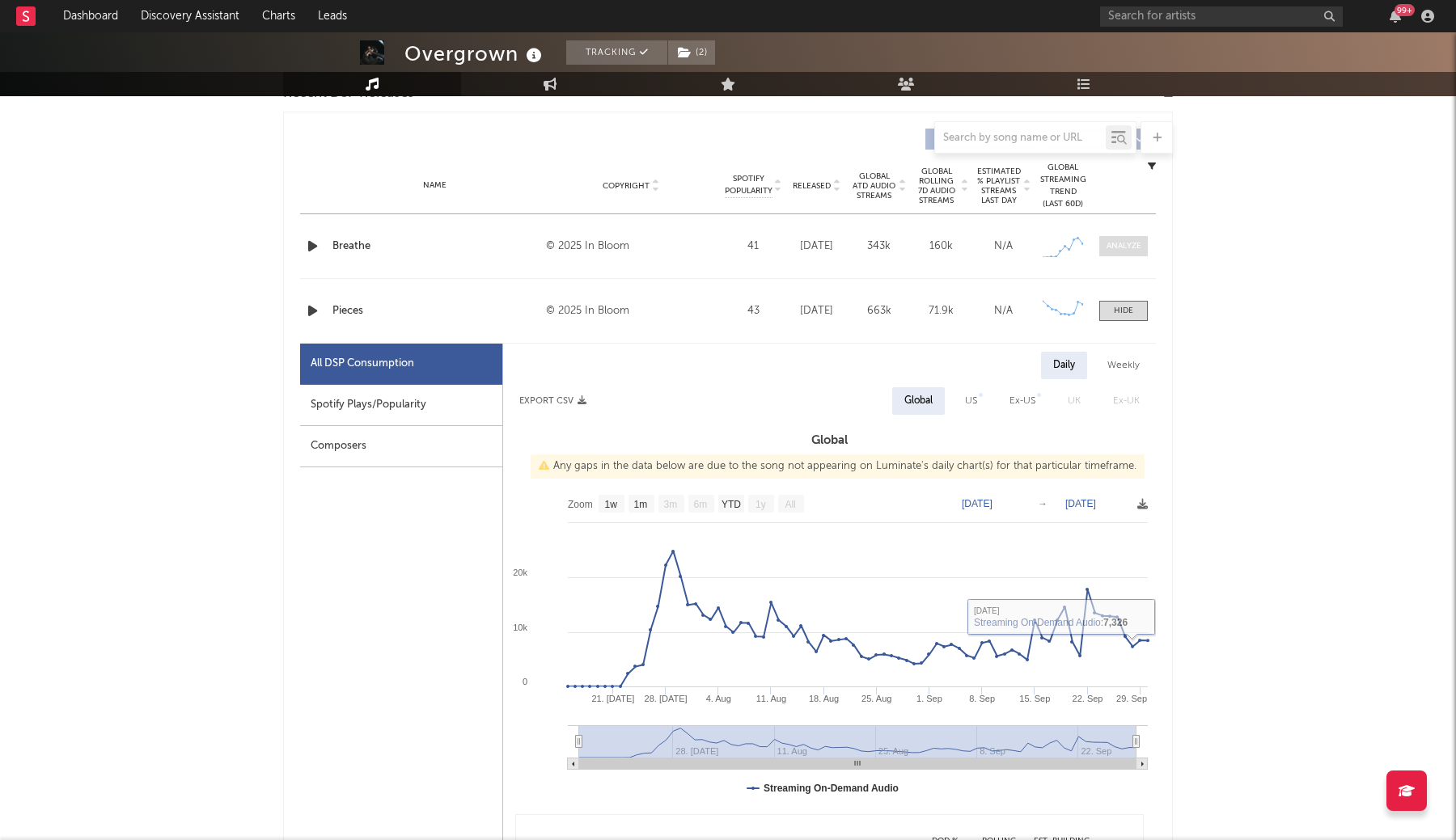
click at [1114, 251] on div at bounding box center [1124, 246] width 35 height 12
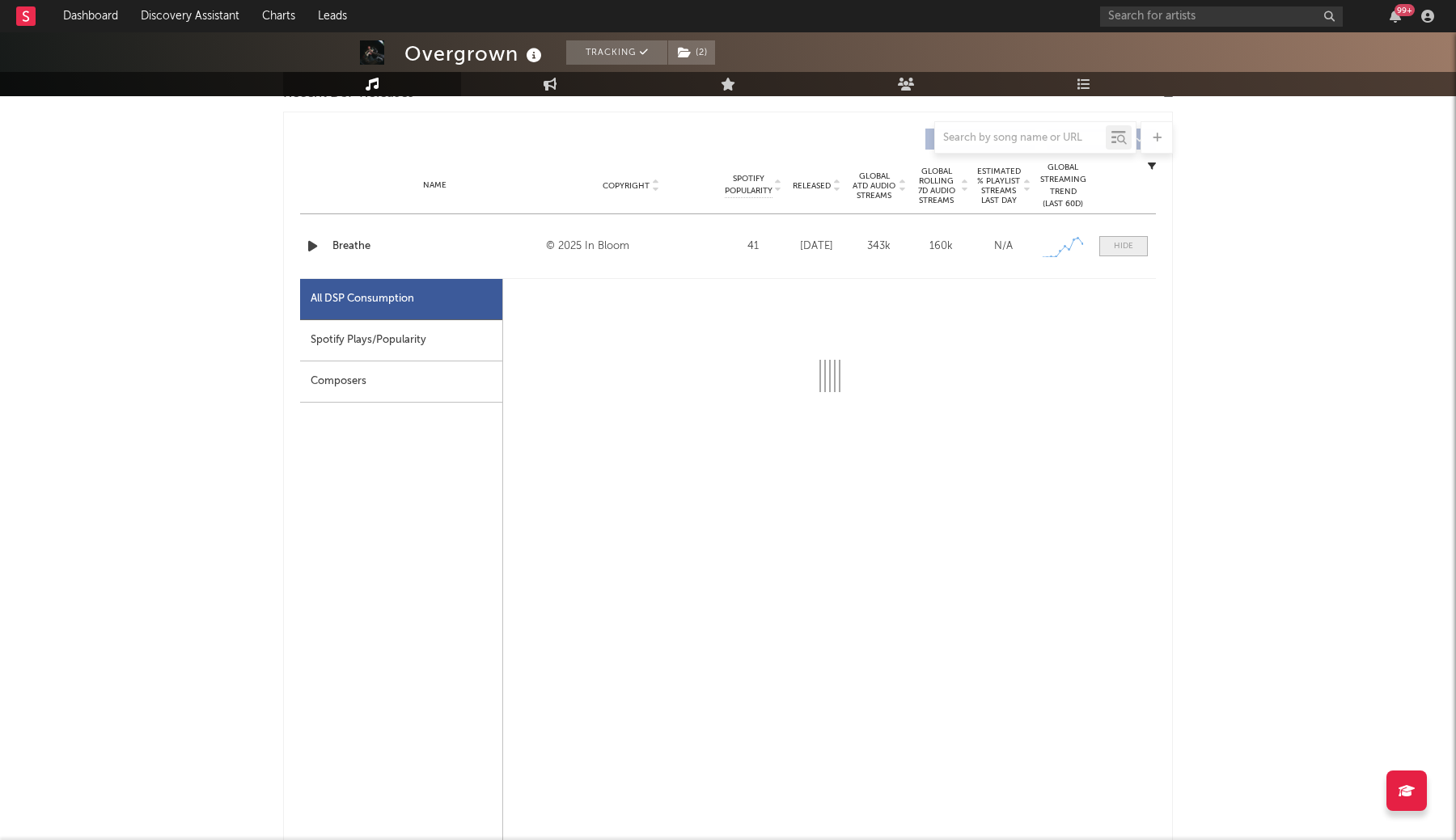
select select "1w"
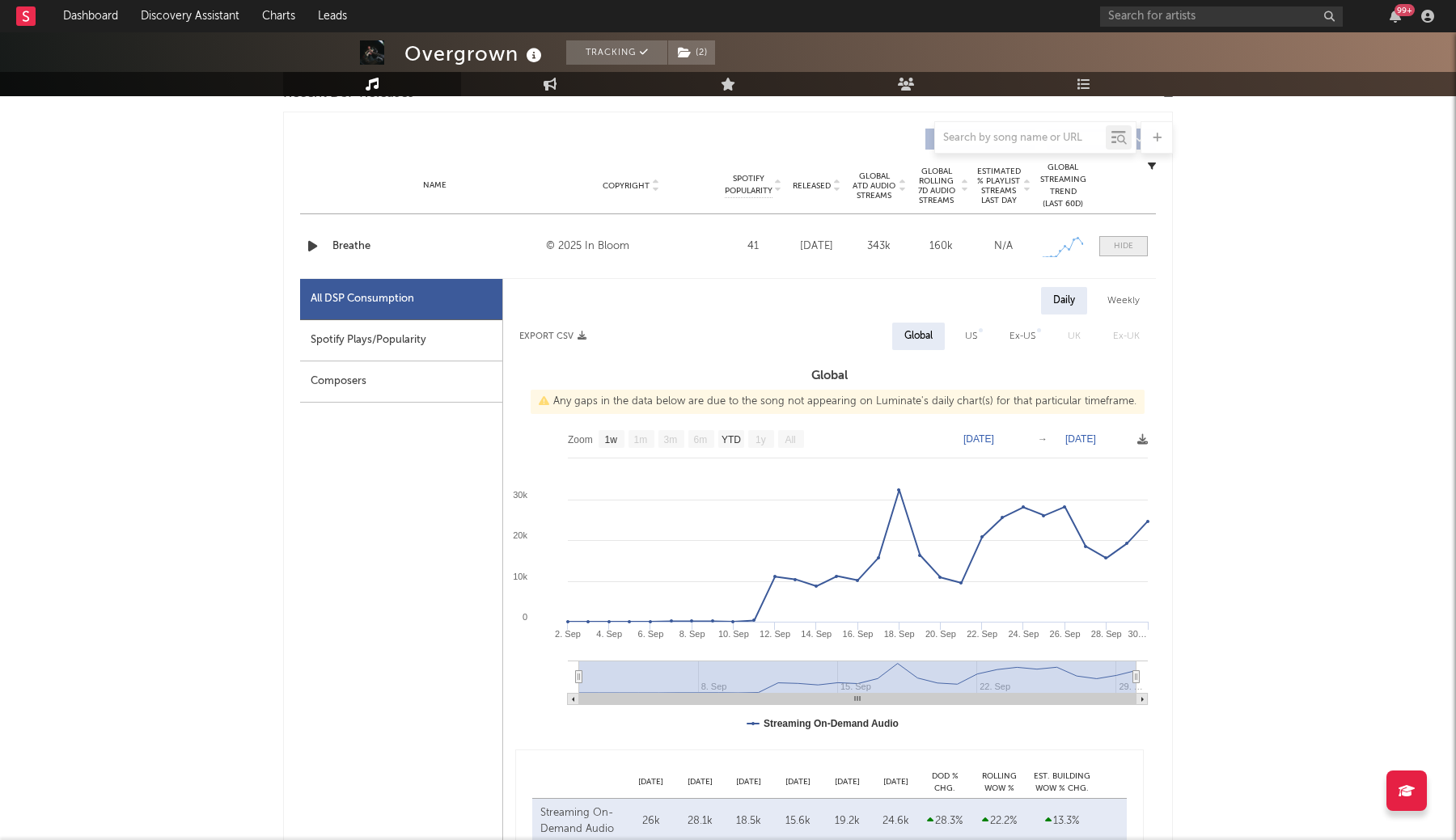
click at [1117, 244] on div at bounding box center [1124, 246] width 20 height 12
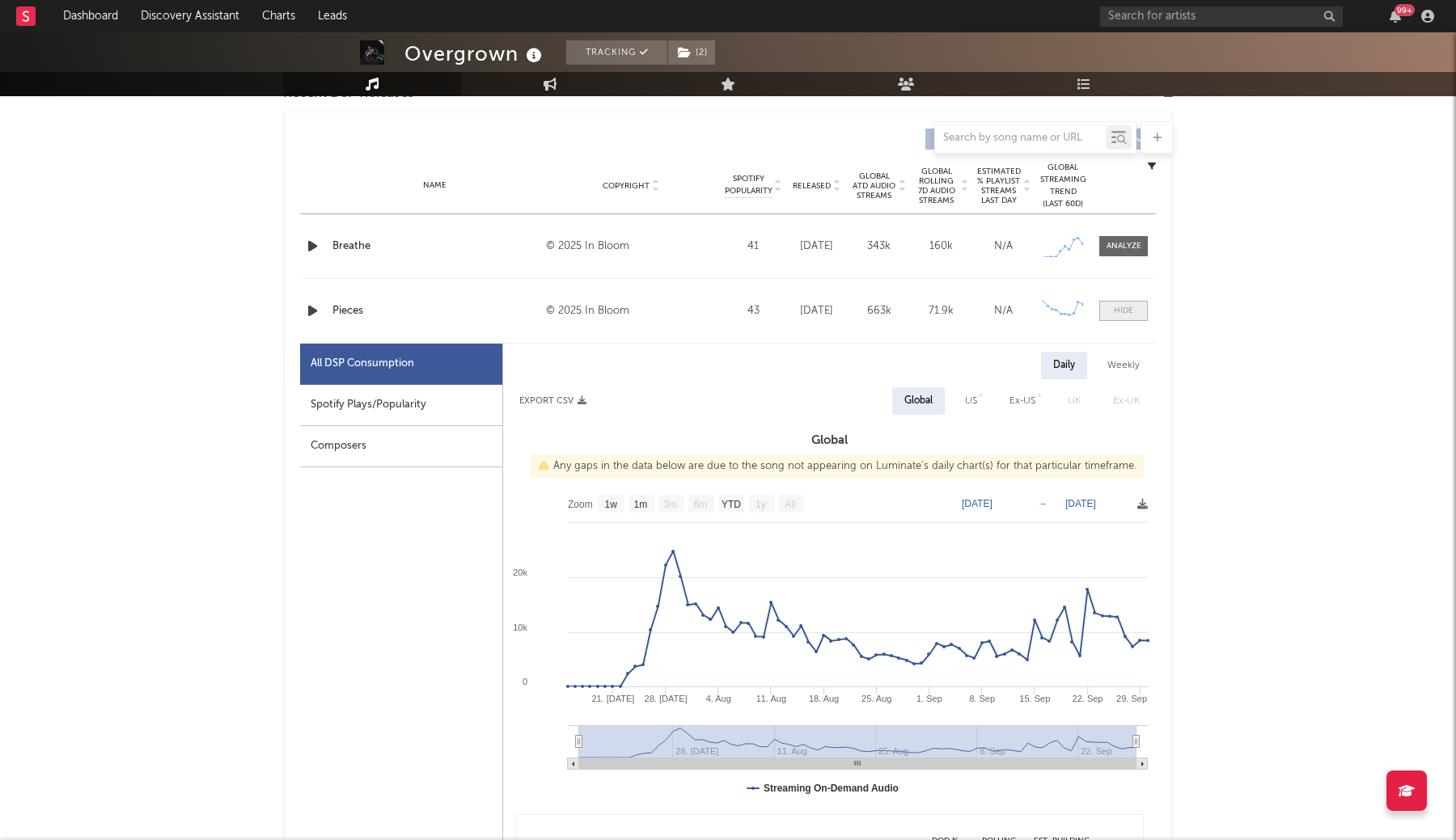
click at [1120, 312] on div at bounding box center [1124, 311] width 20 height 12
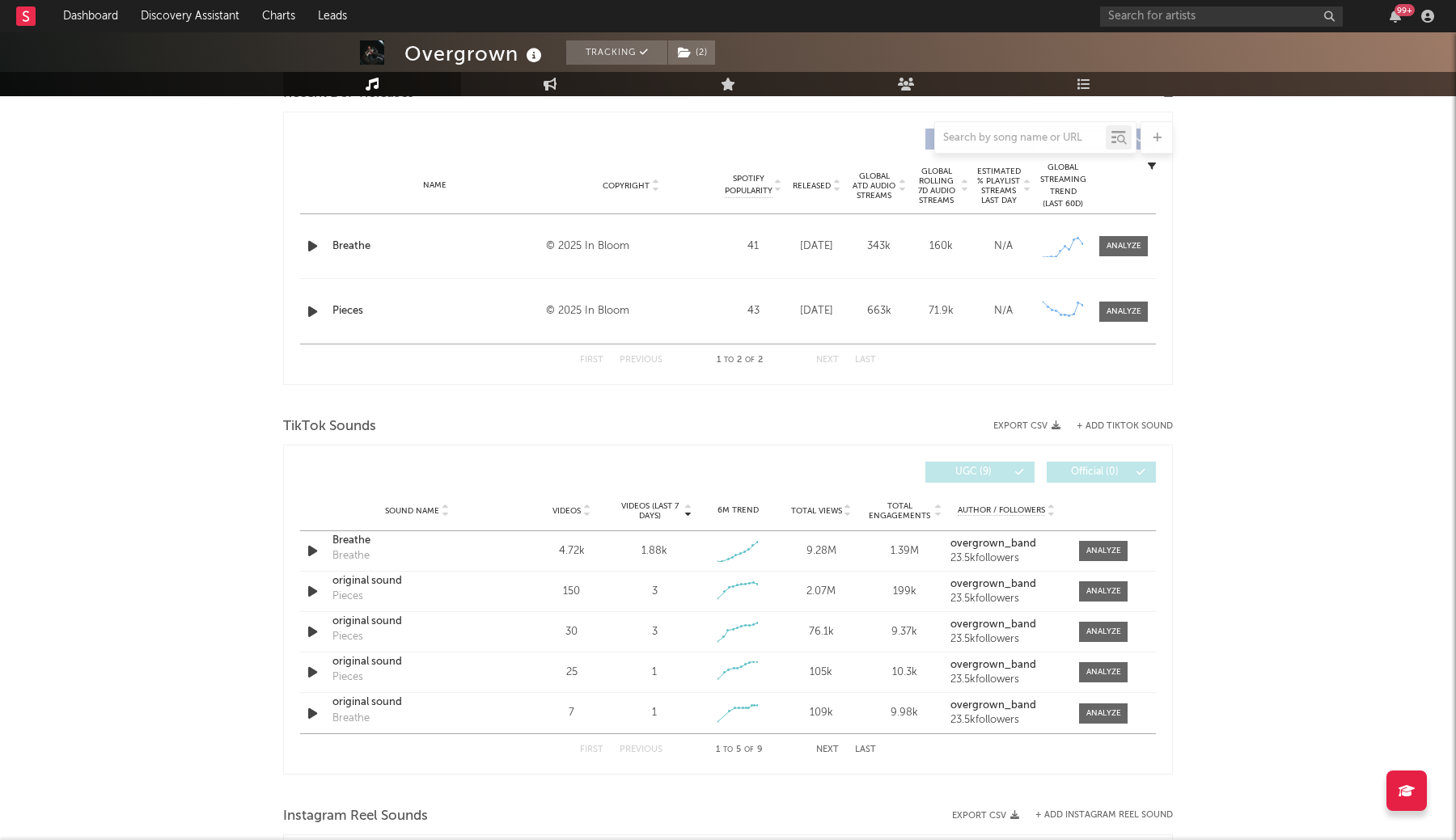
click at [1199, 334] on div "Overgrown Tracking ( 2 ) United Kingdom | Unknown Genre Edit Tracking ( 2 ) Ema…" at bounding box center [728, 498] width 1456 height 2119
